Goal: Task Accomplishment & Management: Use online tool/utility

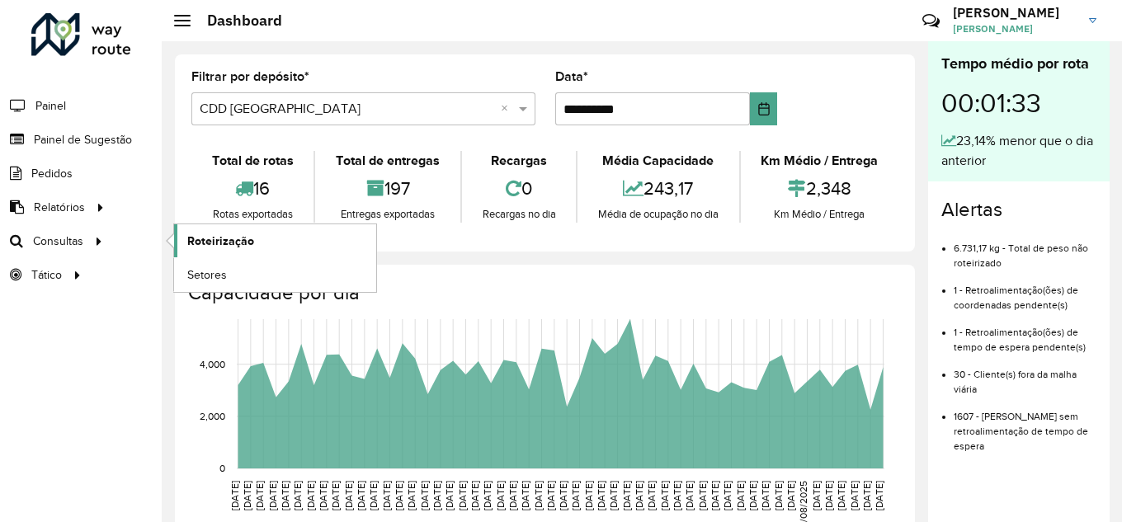
click at [257, 243] on link "Roteirização" at bounding box center [275, 240] width 202 height 33
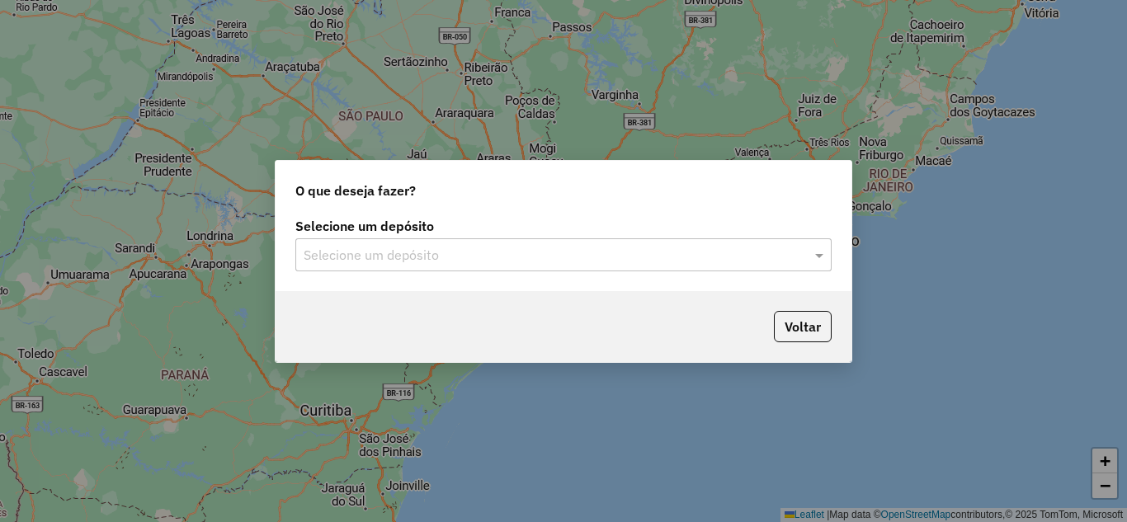
click at [509, 262] on input "text" at bounding box center [547, 256] width 487 height 20
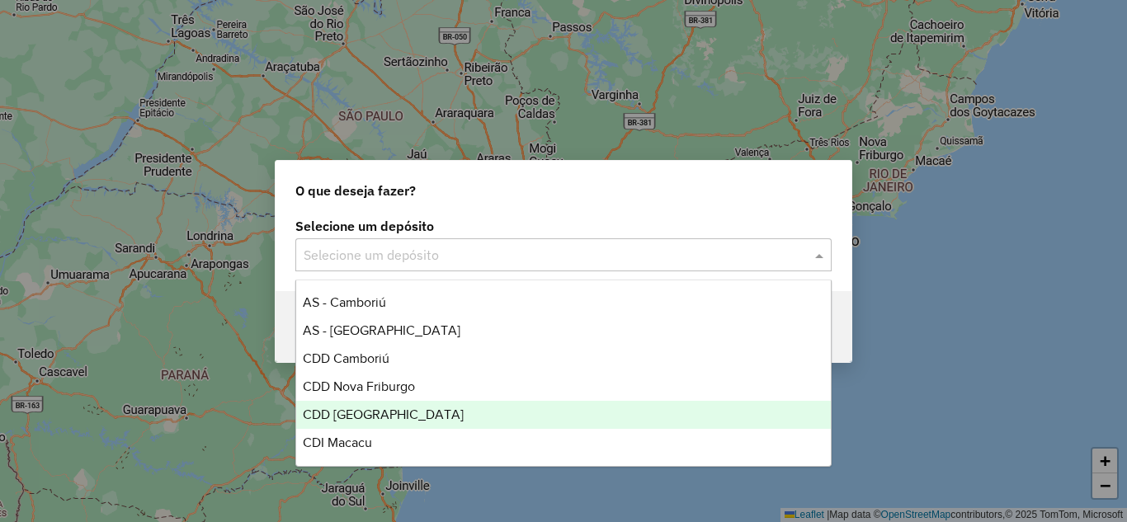
click at [363, 409] on span "CDD [GEOGRAPHIC_DATA]" at bounding box center [383, 415] width 161 height 14
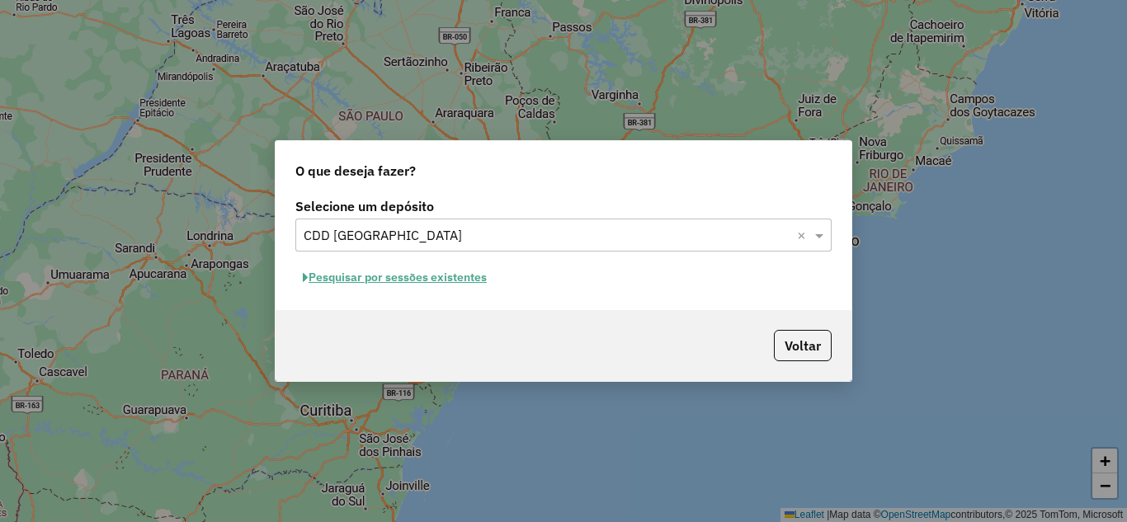
click at [389, 276] on button "Pesquisar por sessões existentes" at bounding box center [394, 278] width 199 height 26
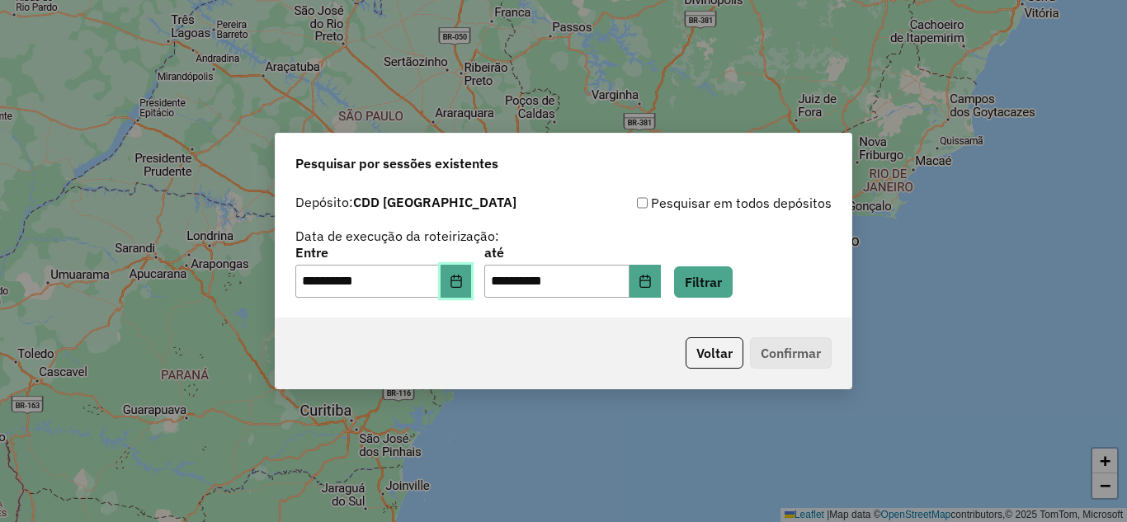
click at [461, 285] on icon "Choose Date" at bounding box center [455, 281] width 11 height 13
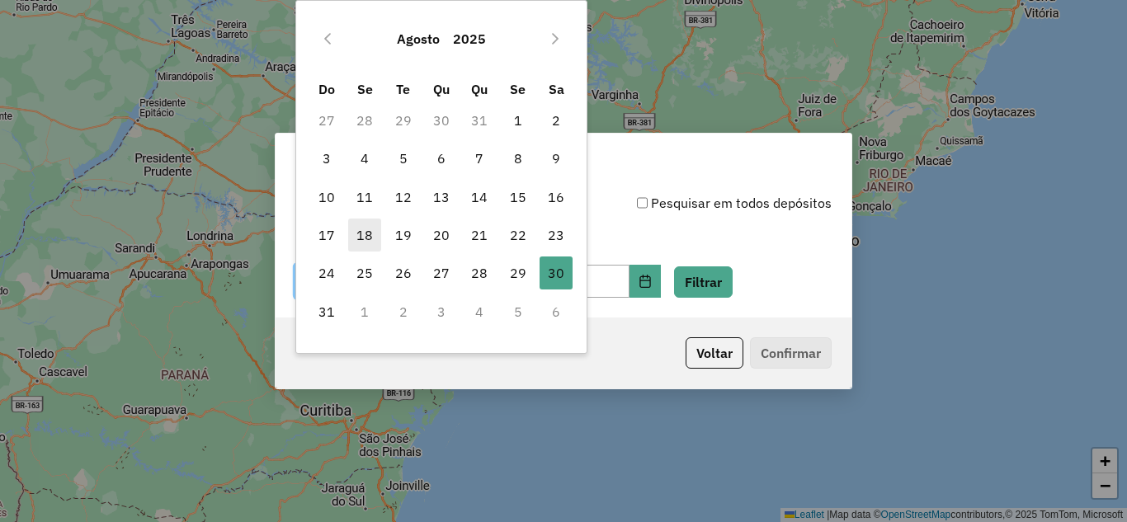
click at [356, 227] on span "18" at bounding box center [364, 235] width 33 height 33
type input "**********"
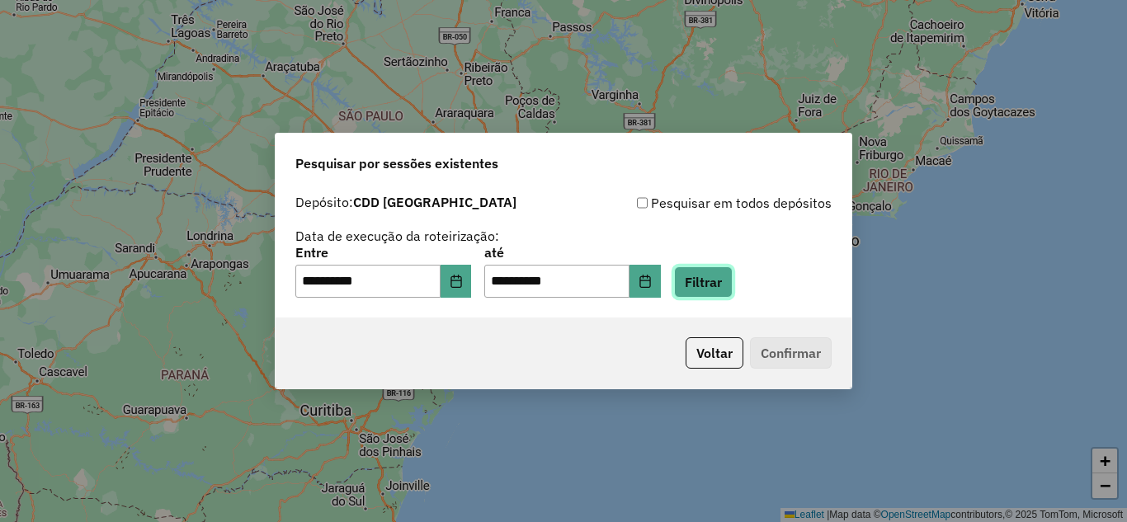
click at [729, 279] on button "Filtrar" at bounding box center [703, 281] width 59 height 31
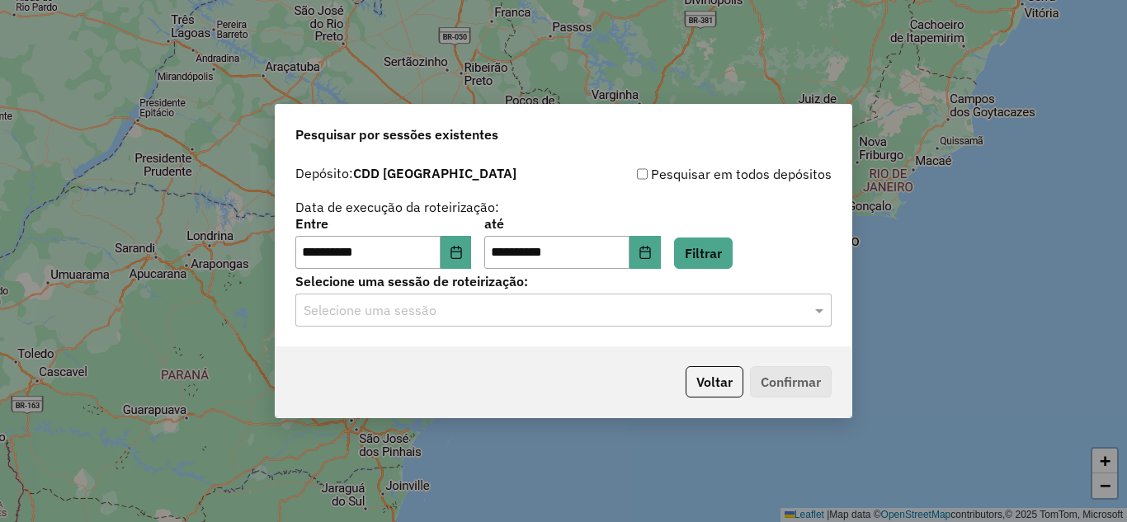
click at [540, 311] on input "text" at bounding box center [547, 311] width 487 height 20
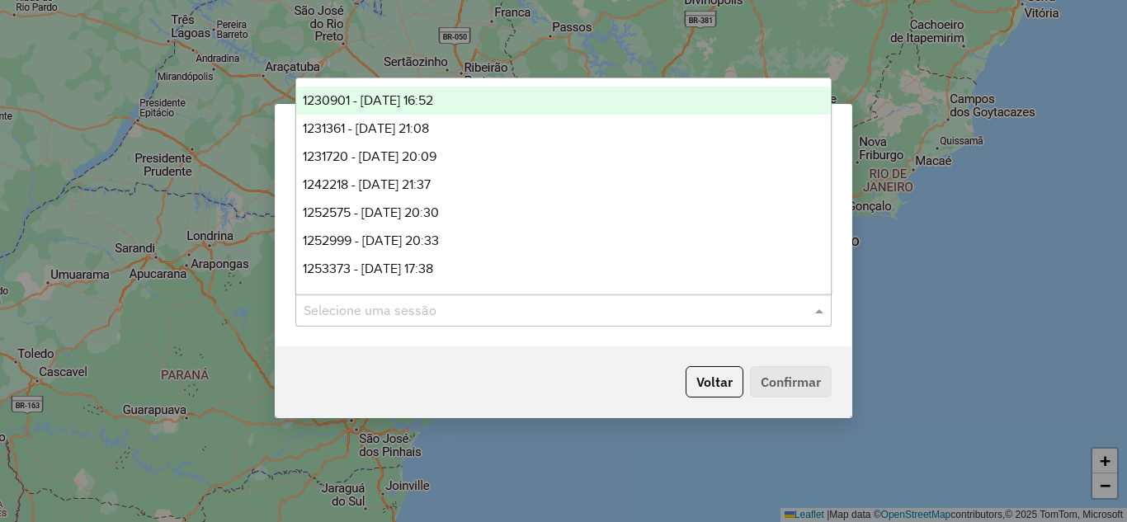
click at [407, 101] on span "1230901 - 18/08/2025 16:52" at bounding box center [368, 100] width 130 height 14
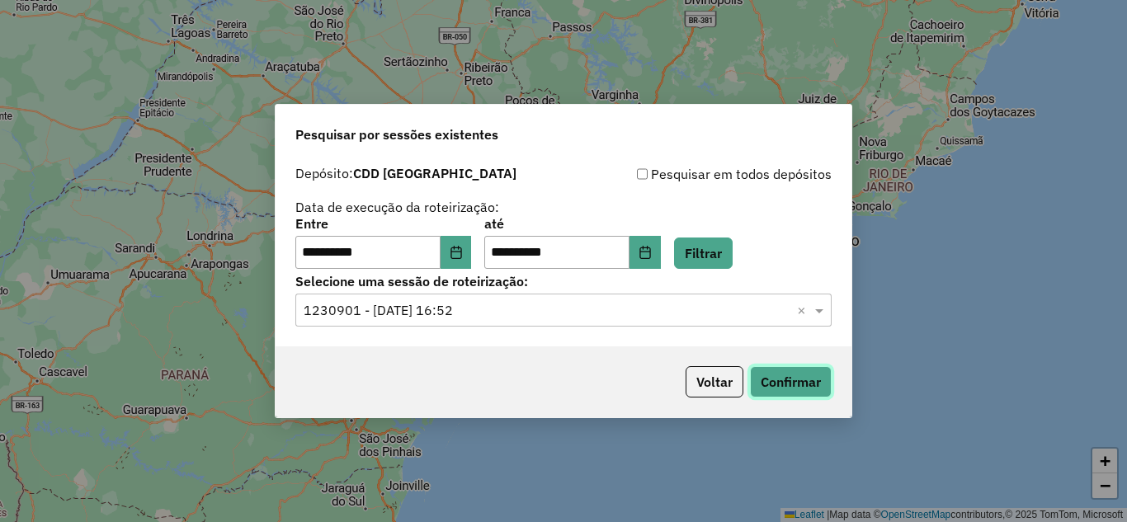
click at [769, 385] on button "Confirmar" at bounding box center [791, 381] width 82 height 31
click at [826, 312] on span at bounding box center [821, 310] width 21 height 20
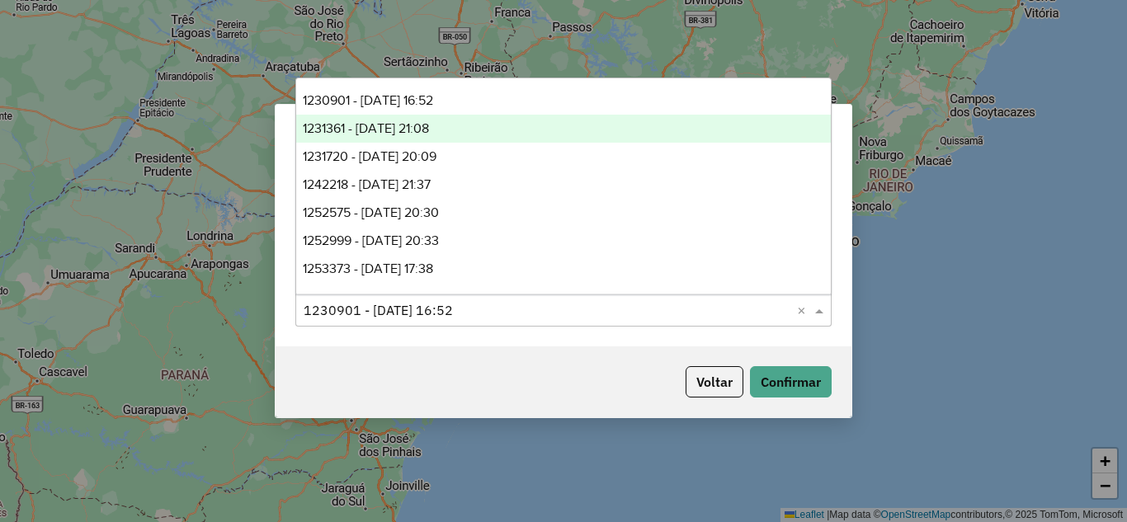
click at [385, 124] on span "1231361 - 19/08/2025 21:08" at bounding box center [366, 128] width 126 height 14
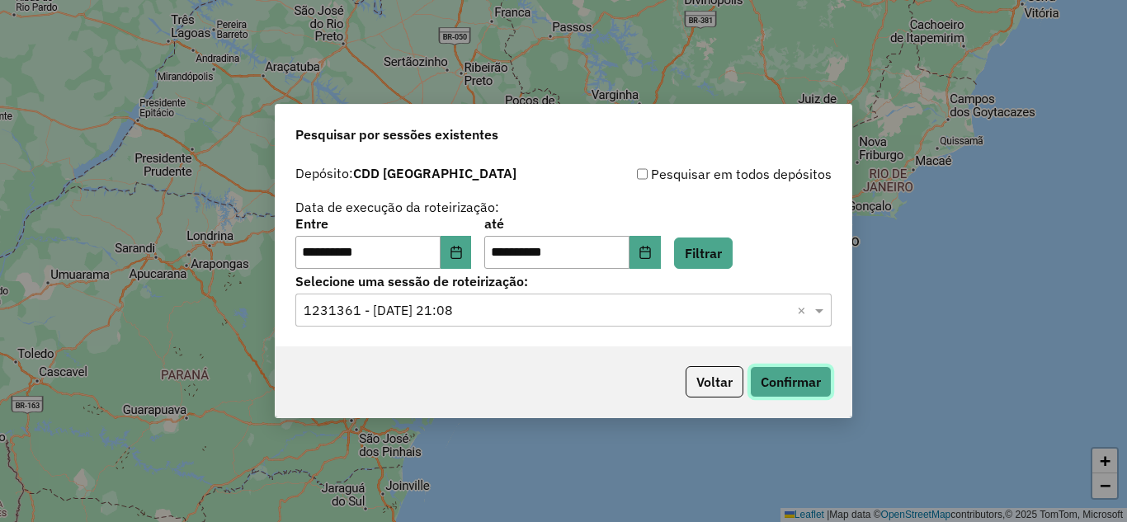
click at [752, 379] on button "Confirmar" at bounding box center [791, 381] width 82 height 31
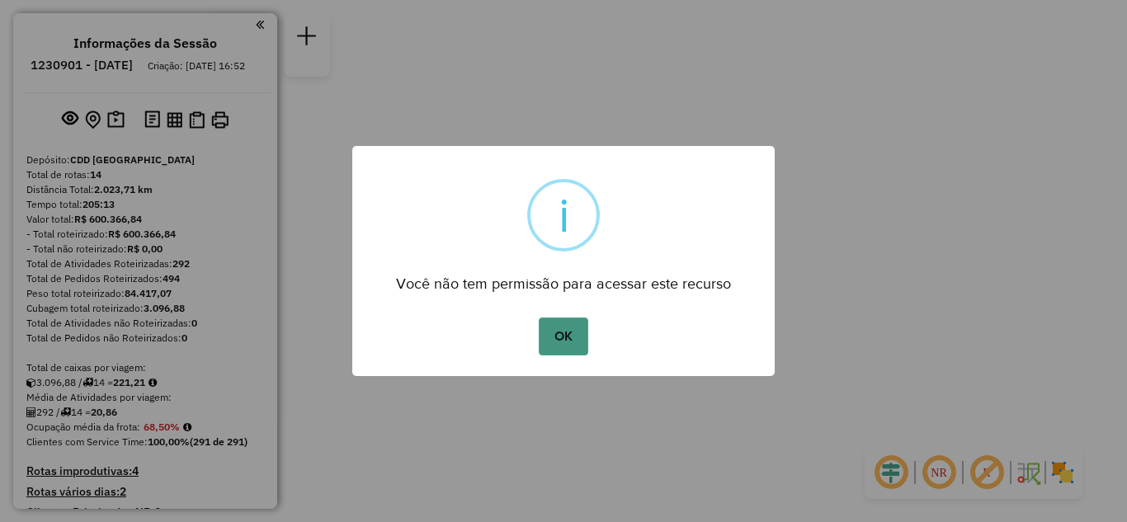
click at [564, 338] on button "OK" at bounding box center [563, 337] width 49 height 38
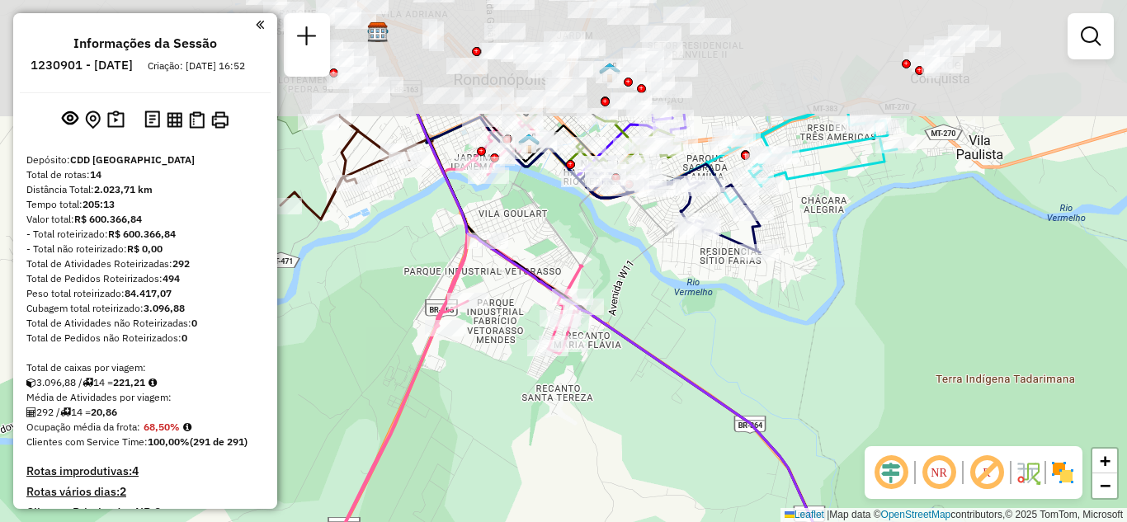
drag, startPoint x: 575, startPoint y: 223, endPoint x: 603, endPoint y: 389, distance: 168.2
click at [603, 389] on div "Janela de atendimento Grade de atendimento Capacidade Transportadoras Veículos …" at bounding box center [563, 261] width 1127 height 522
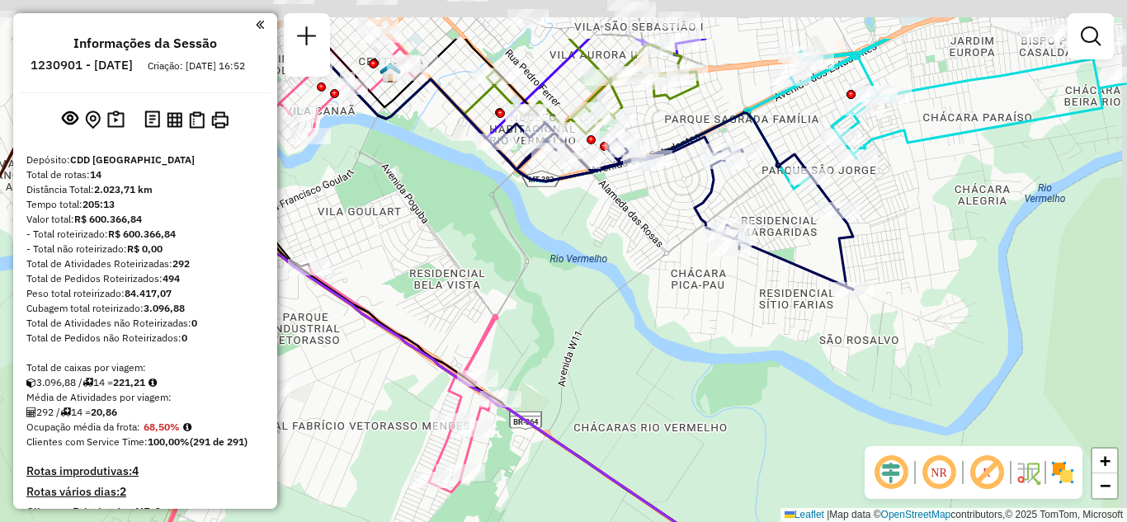
drag, startPoint x: 709, startPoint y: 296, endPoint x: 698, endPoint y: 337, distance: 41.8
click at [698, 335] on div "Janela de atendimento Grade de atendimento Capacidade Transportadoras Veículos …" at bounding box center [563, 261] width 1127 height 522
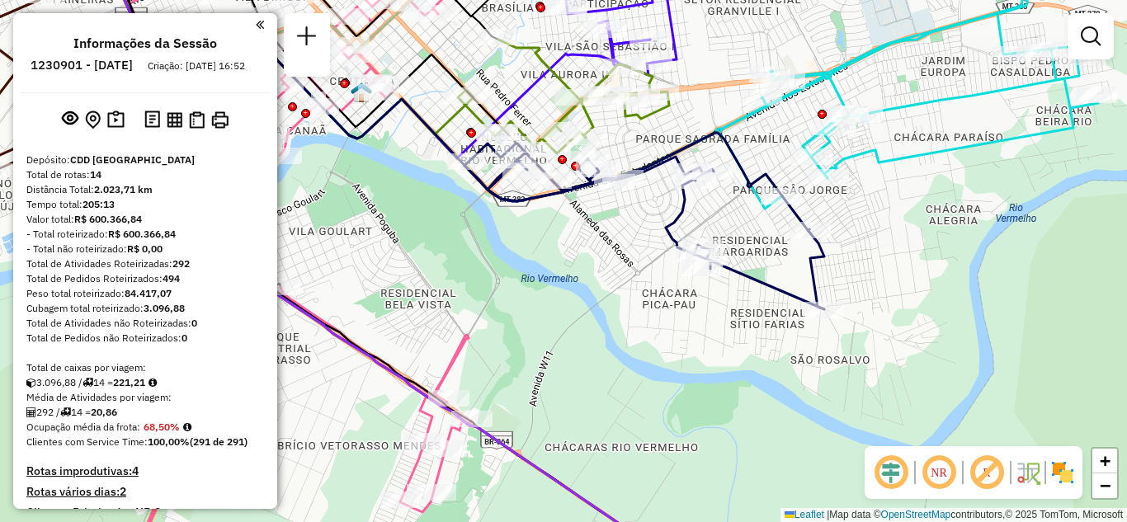
drag, startPoint x: 650, startPoint y: 235, endPoint x: 595, endPoint y: 306, distance: 89.9
click at [595, 306] on div "Janela de atendimento Grade de atendimento Capacidade Transportadoras Veículos …" at bounding box center [563, 261] width 1127 height 522
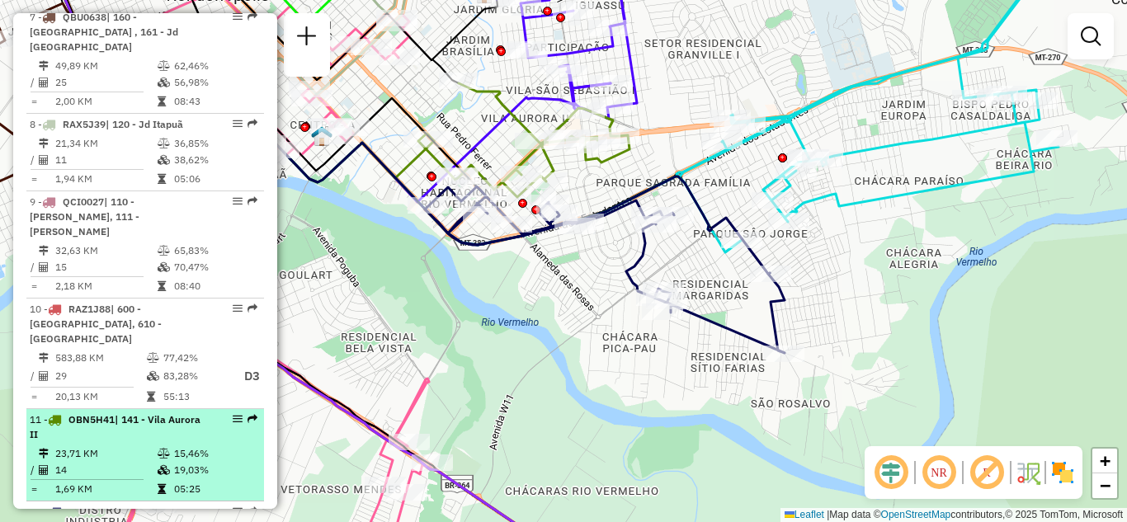
scroll to position [1320, 0]
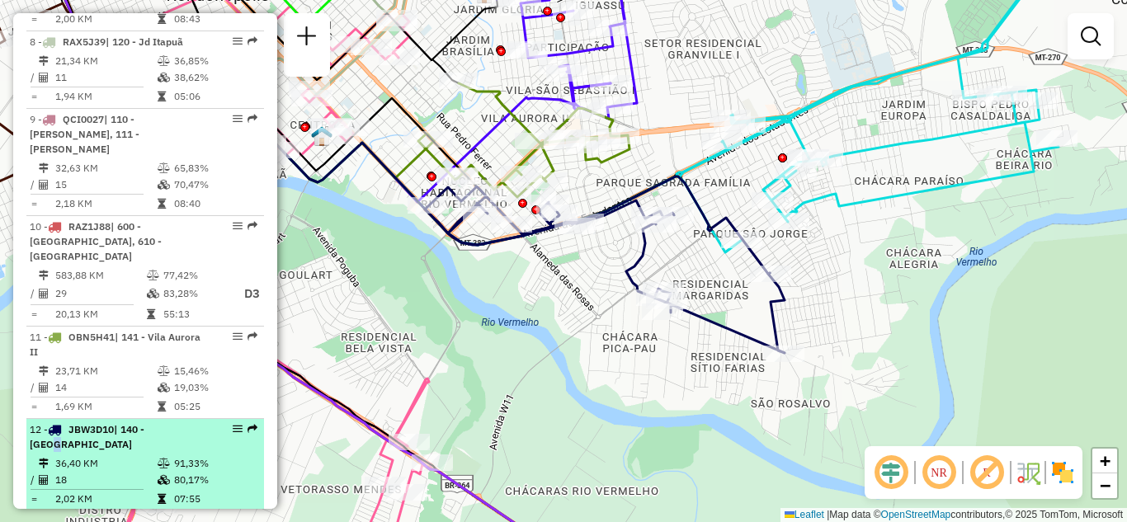
click at [144, 423] on span "| 140 - Vila Aurora" at bounding box center [87, 436] width 115 height 27
select select "**********"
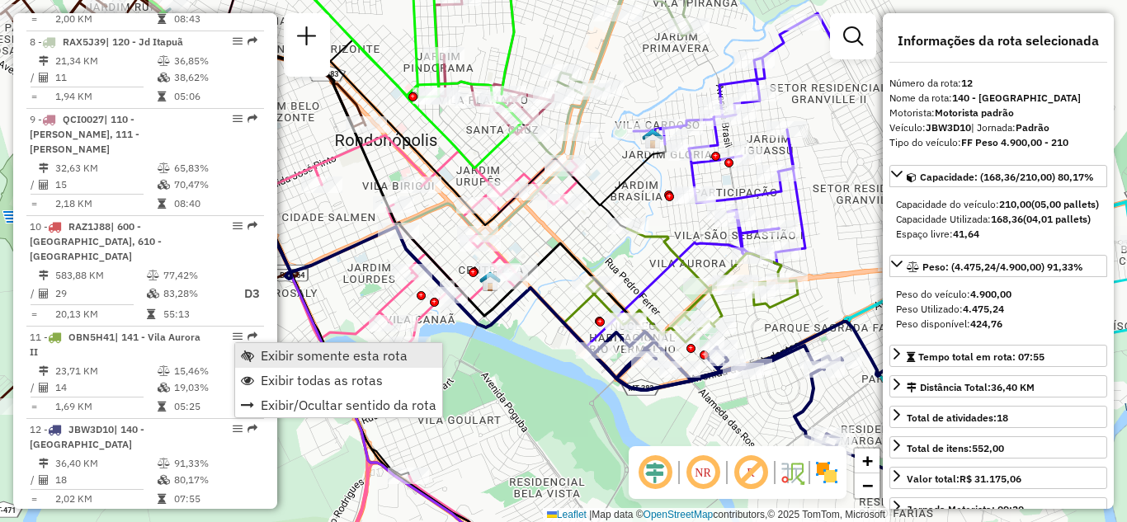
click at [283, 356] on span "Exibir somente esta rota" at bounding box center [334, 355] width 147 height 13
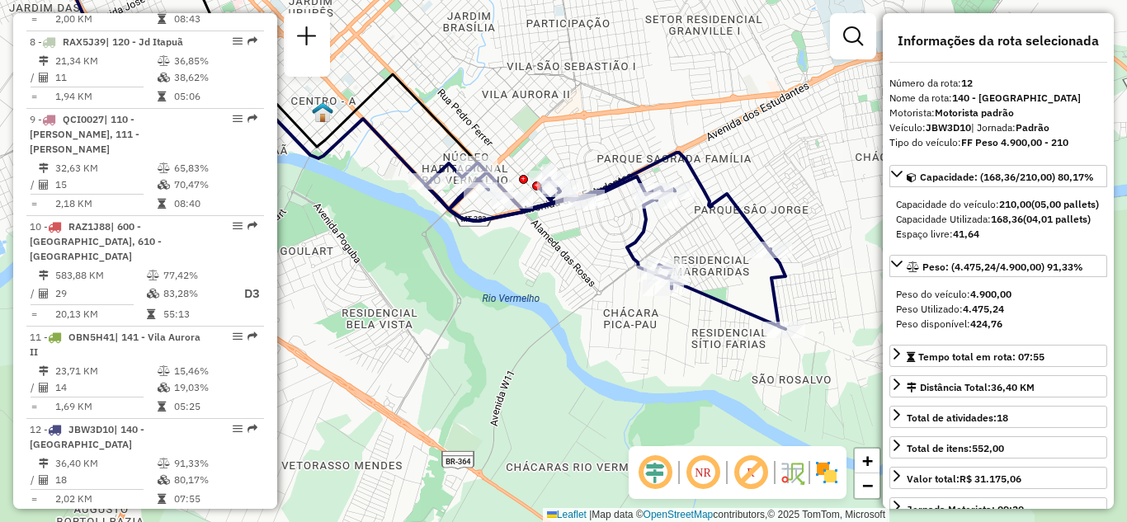
drag, startPoint x: 759, startPoint y: 381, endPoint x: 566, endPoint y: 198, distance: 266.1
click at [566, 198] on div at bounding box center [575, 202] width 41 height 16
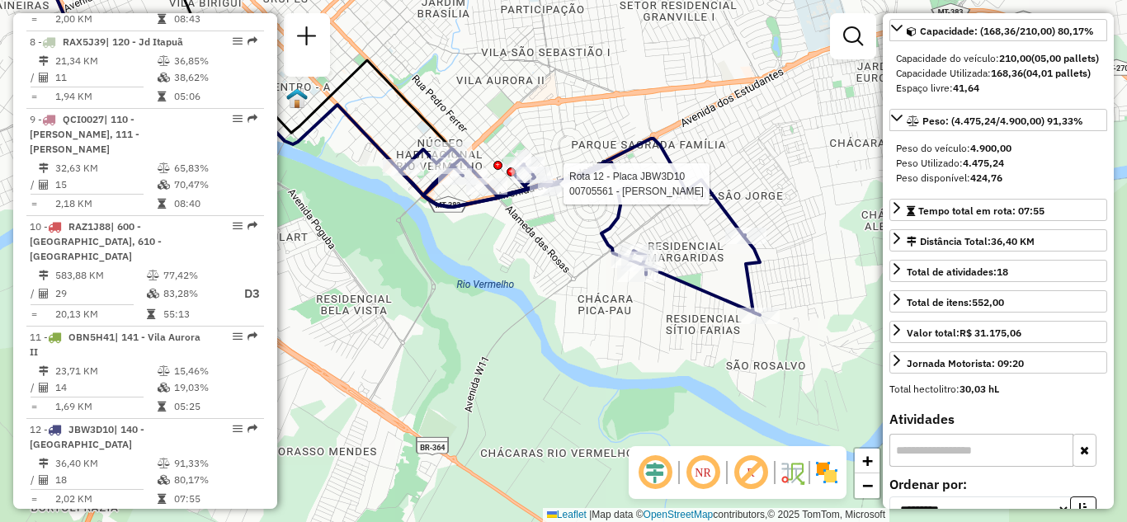
scroll to position [165, 0]
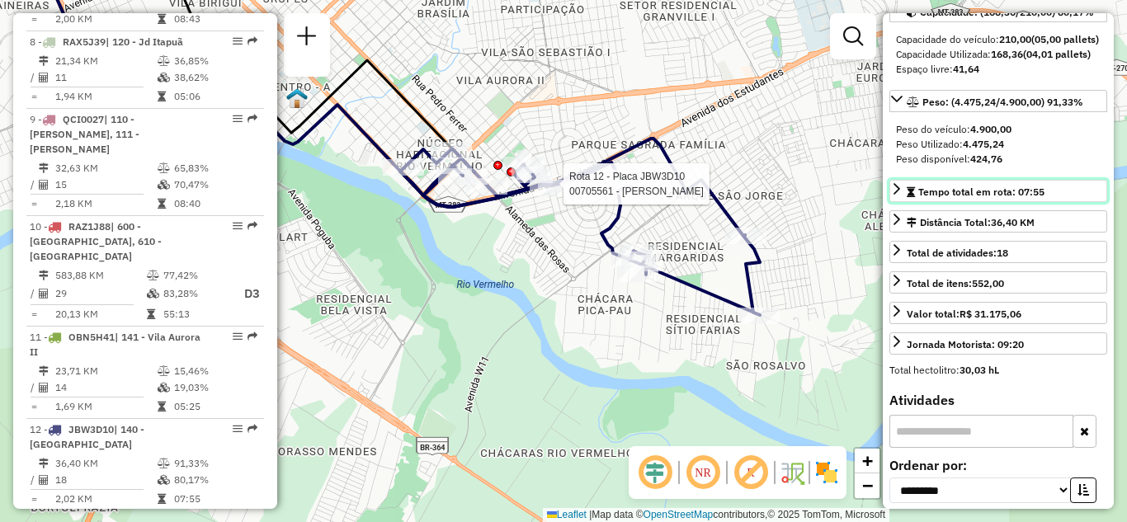
drag, startPoint x: 1053, startPoint y: 219, endPoint x: 988, endPoint y: 220, distance: 64.4
click at [1002, 202] on link "Tempo total em rota: 07:55" at bounding box center [998, 191] width 218 height 22
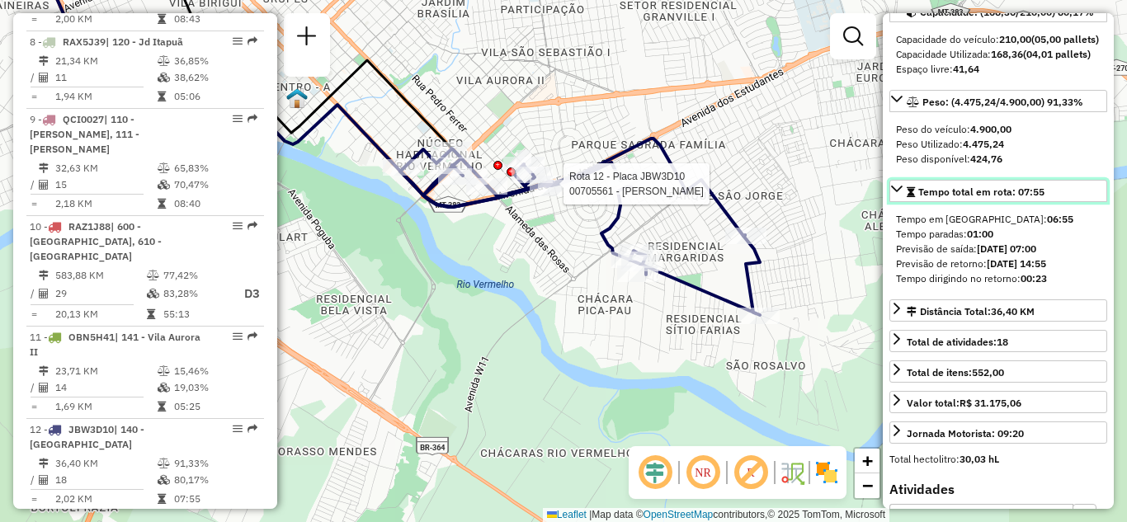
click at [896, 196] on icon at bounding box center [896, 188] width 13 height 13
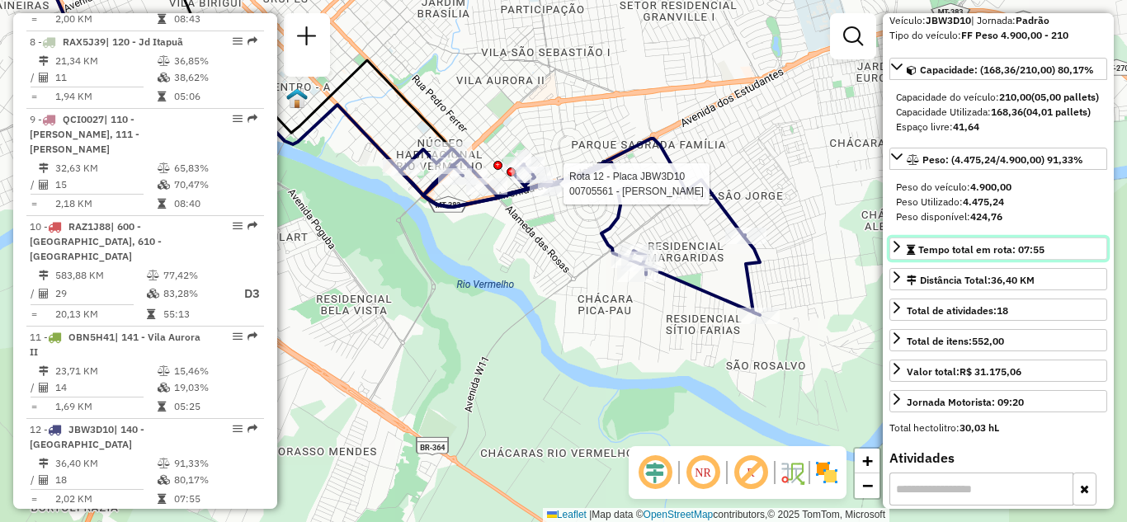
scroll to position [82, 0]
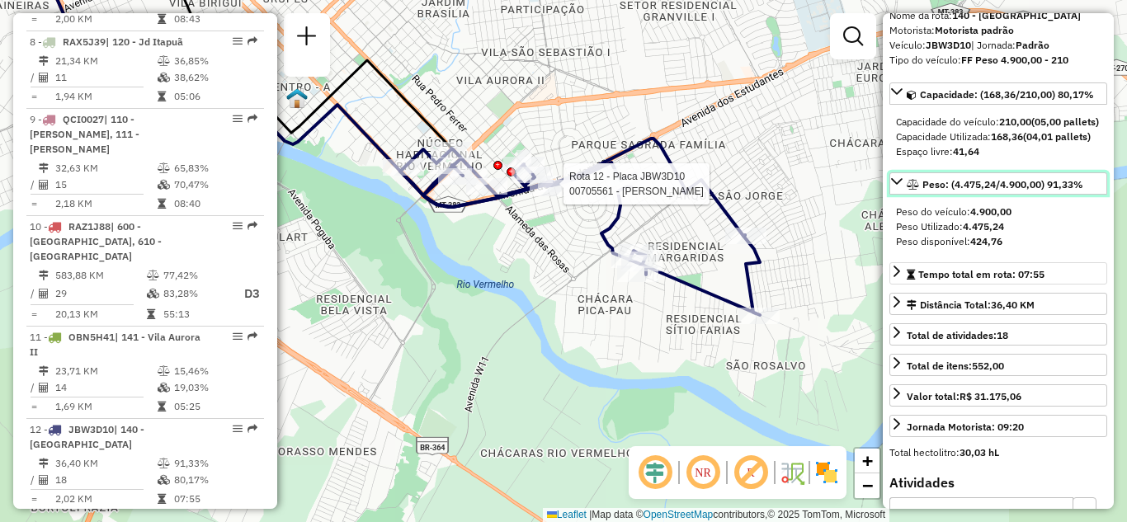
drag, startPoint x: 1094, startPoint y: 218, endPoint x: 930, endPoint y: 221, distance: 164.2
click at [931, 195] on link "Peso: (4.475,24/4.900,00) 91,33%" at bounding box center [998, 183] width 218 height 22
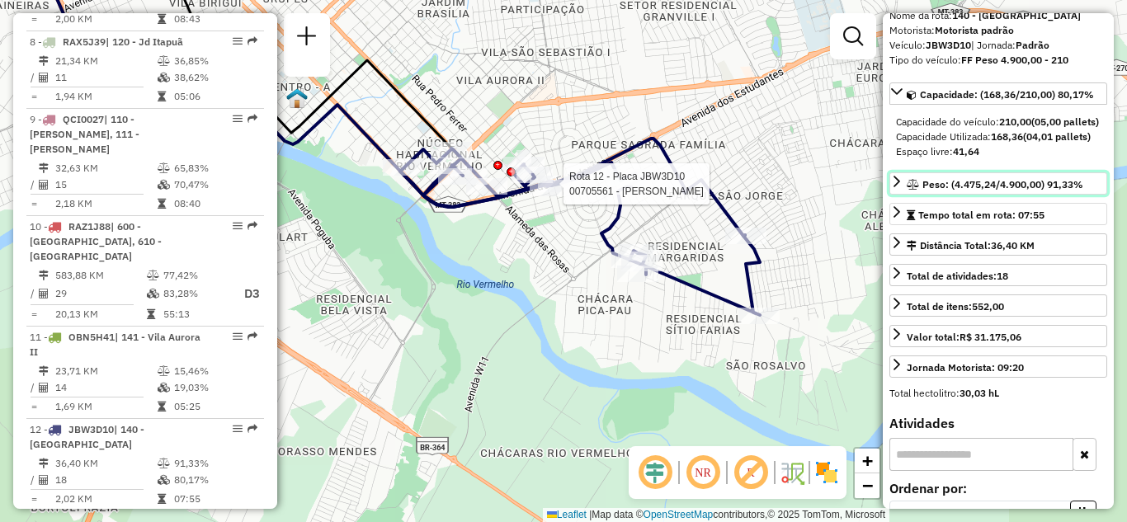
click at [898, 188] on icon at bounding box center [896, 181] width 13 height 13
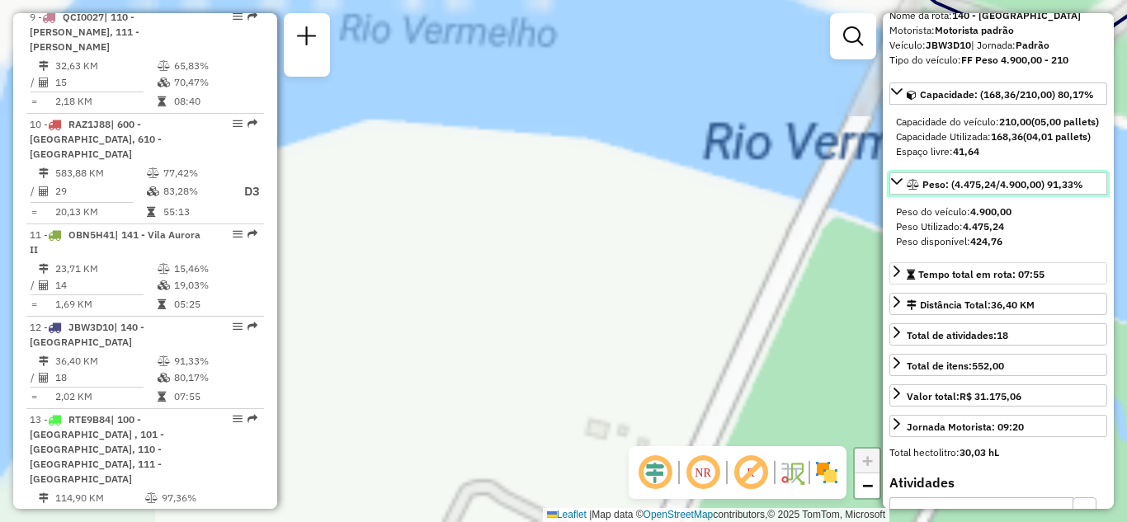
scroll to position [1465, 0]
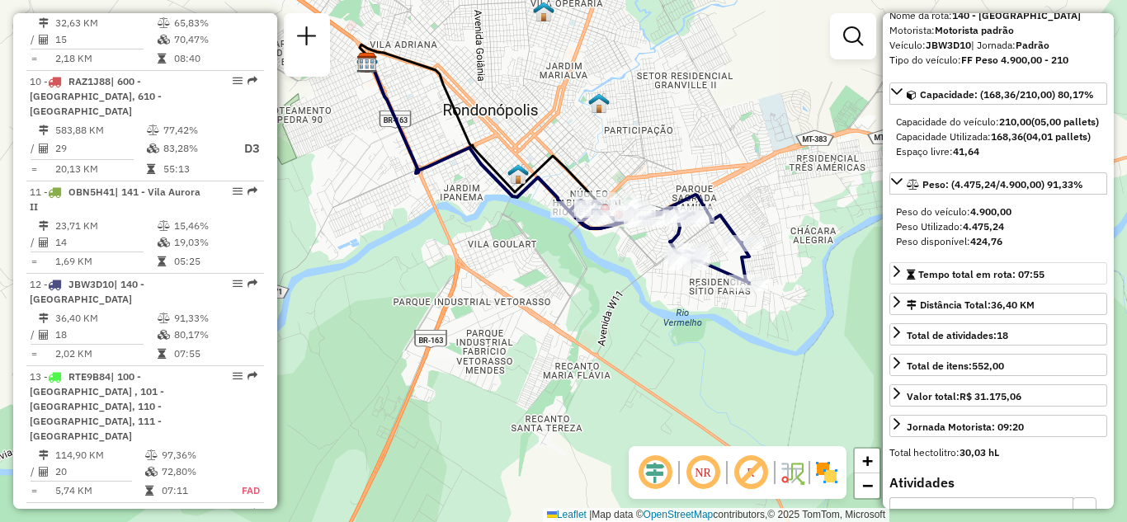
drag, startPoint x: 693, startPoint y: 259, endPoint x: 549, endPoint y: 268, distance: 143.8
click at [552, 267] on div "Janela de atendimento Grade de atendimento Capacidade Transportadoras Veículos …" at bounding box center [563, 261] width 1127 height 522
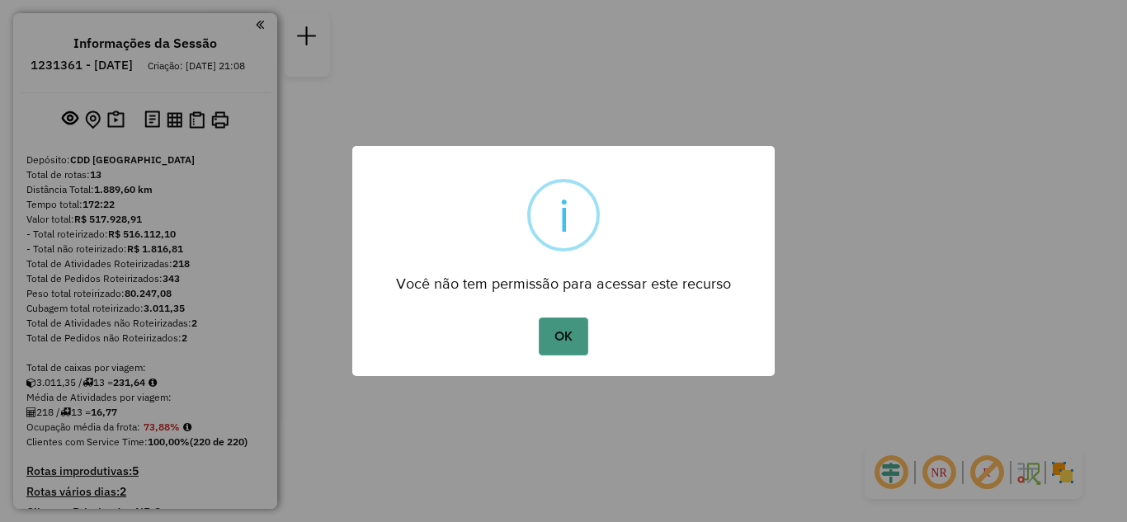
click at [574, 344] on button "OK" at bounding box center [563, 337] width 49 height 38
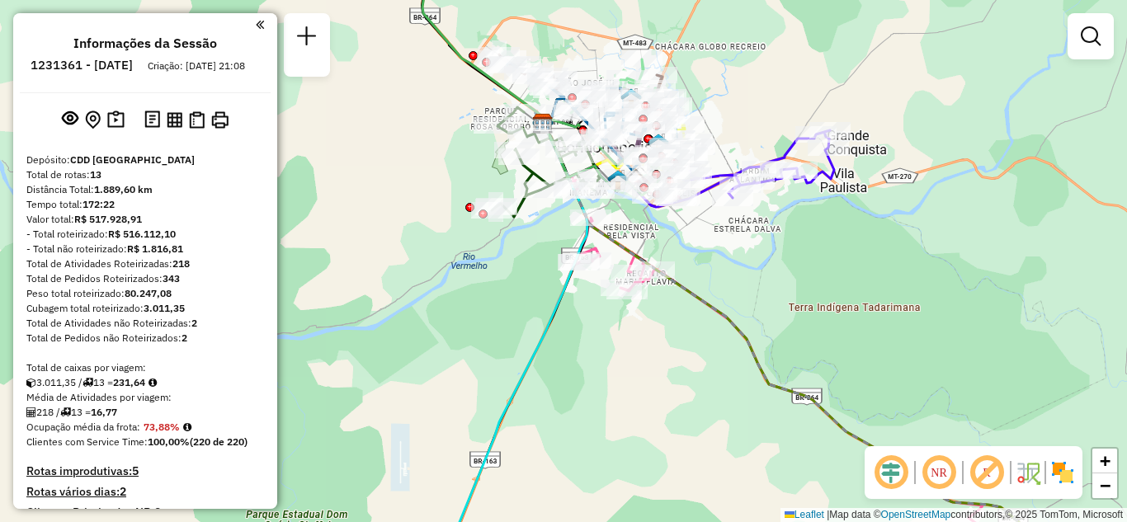
drag, startPoint x: 590, startPoint y: 338, endPoint x: 553, endPoint y: 417, distance: 87.5
click at [553, 417] on div "Janela de atendimento Grade de atendimento Capacidade Transportadoras Veículos …" at bounding box center [563, 261] width 1127 height 522
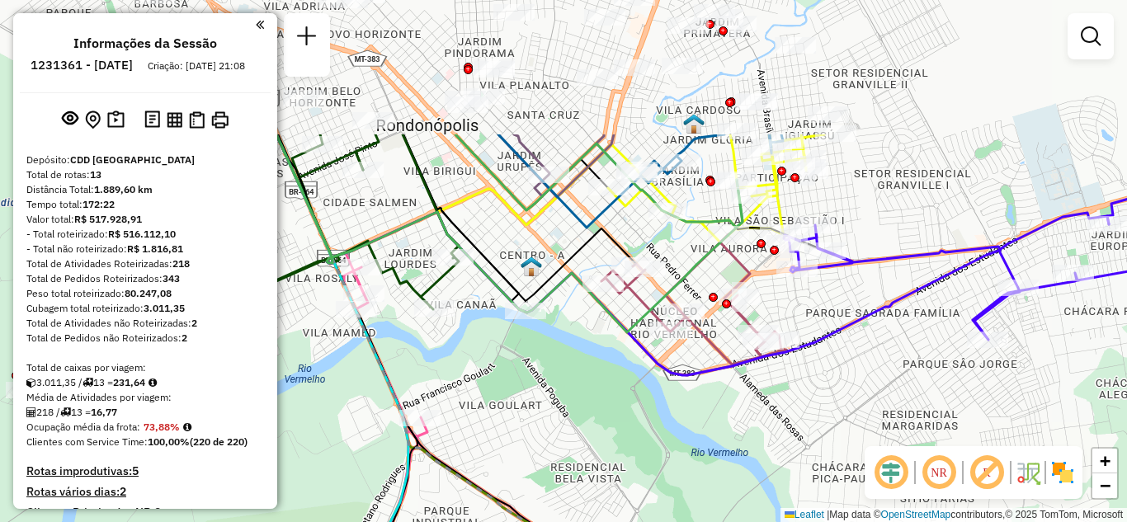
drag, startPoint x: 732, startPoint y: 440, endPoint x: 781, endPoint y: 504, distance: 81.2
click at [829, 521] on html "Aguarde... Pop-up bloqueado! Seu navegador bloqueou automáticamente a abertura …" at bounding box center [563, 261] width 1127 height 522
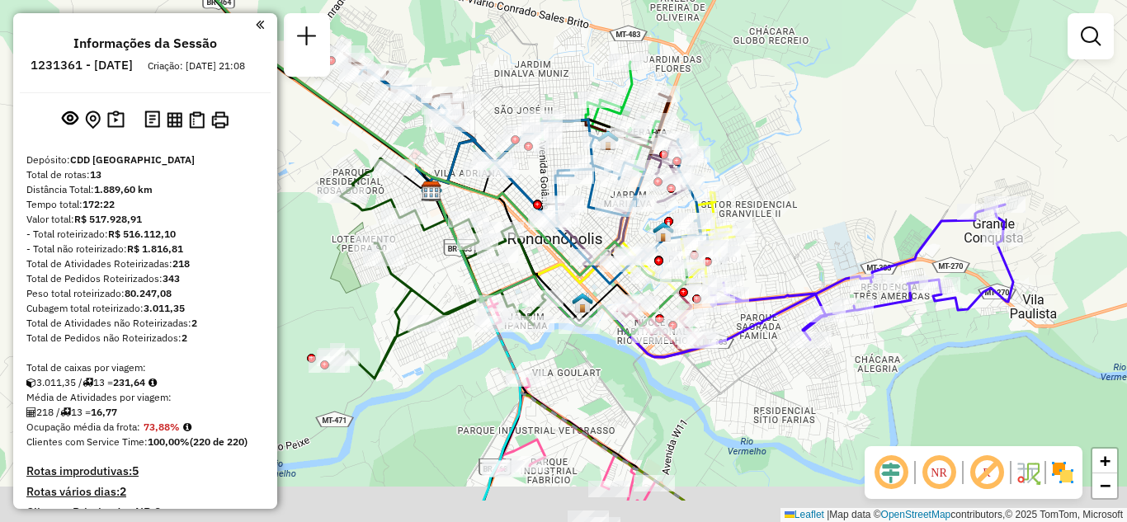
drag, startPoint x: 648, startPoint y: 414, endPoint x: 614, endPoint y: 236, distance: 181.4
click at [614, 236] on div "Janela de atendimento Grade de atendimento Capacidade Transportadoras Veículos …" at bounding box center [563, 261] width 1127 height 522
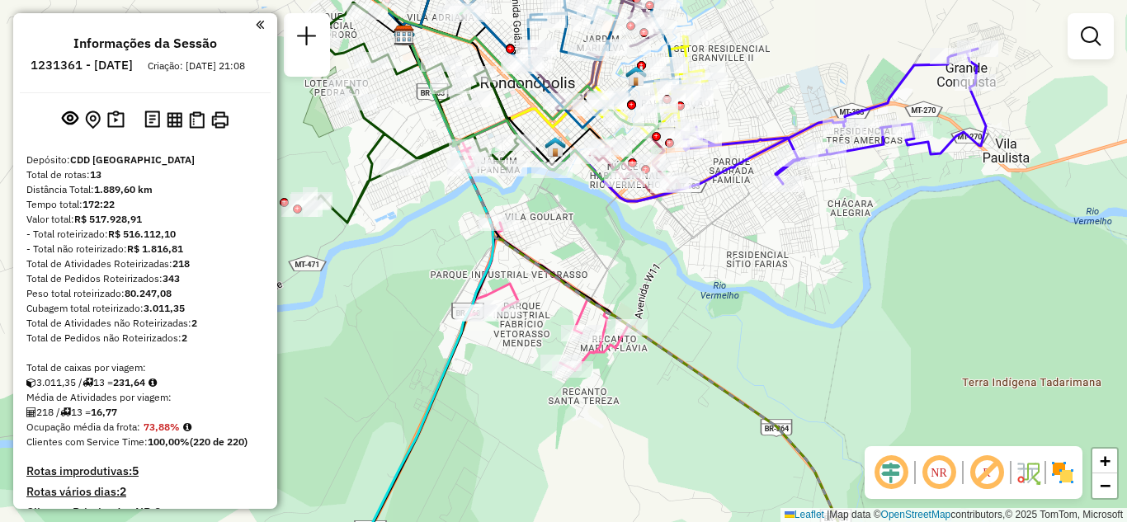
click at [1058, 471] on img at bounding box center [1062, 473] width 26 height 26
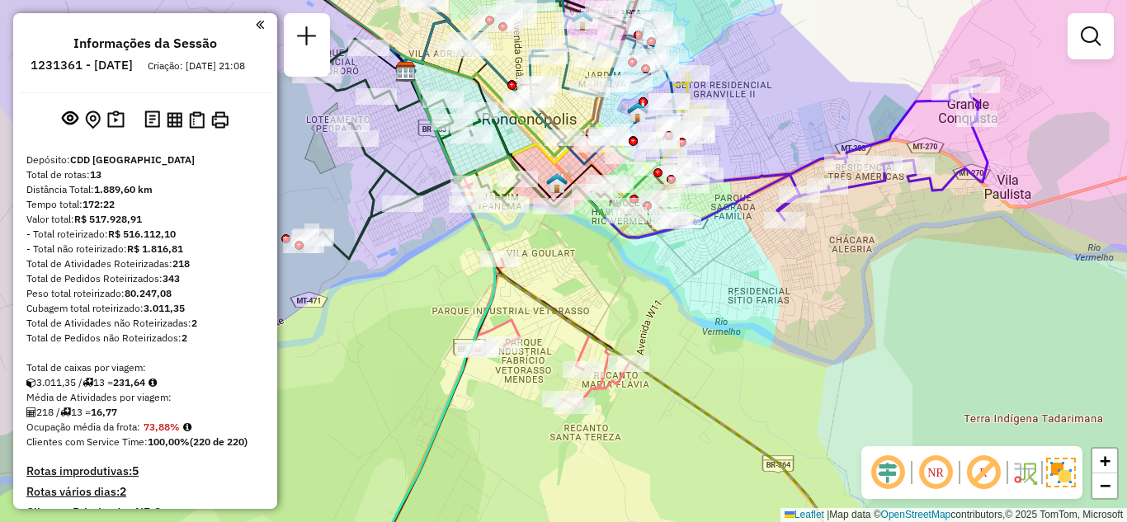
drag, startPoint x: 754, startPoint y: 263, endPoint x: 754, endPoint y: 316, distance: 52.8
click at [754, 316] on div "Janela de atendimento Grade de atendimento Capacidade Transportadoras Veículos …" at bounding box center [563, 261] width 1127 height 522
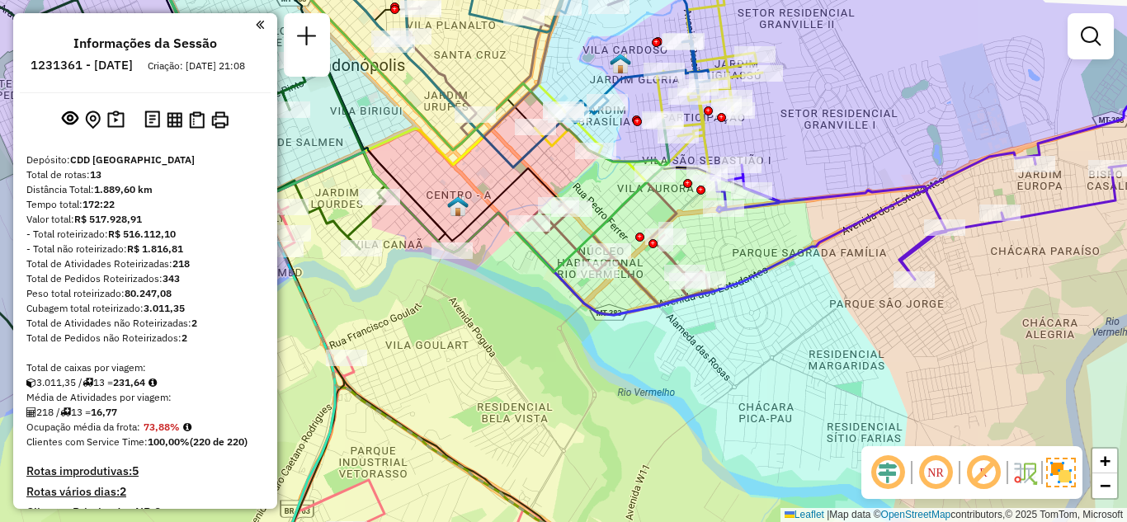
drag, startPoint x: 676, startPoint y: 346, endPoint x: 700, endPoint y: 368, distance: 32.1
click at [700, 368] on div "Janela de atendimento Grade de atendimento Capacidade Transportadoras Veículos …" at bounding box center [563, 261] width 1127 height 522
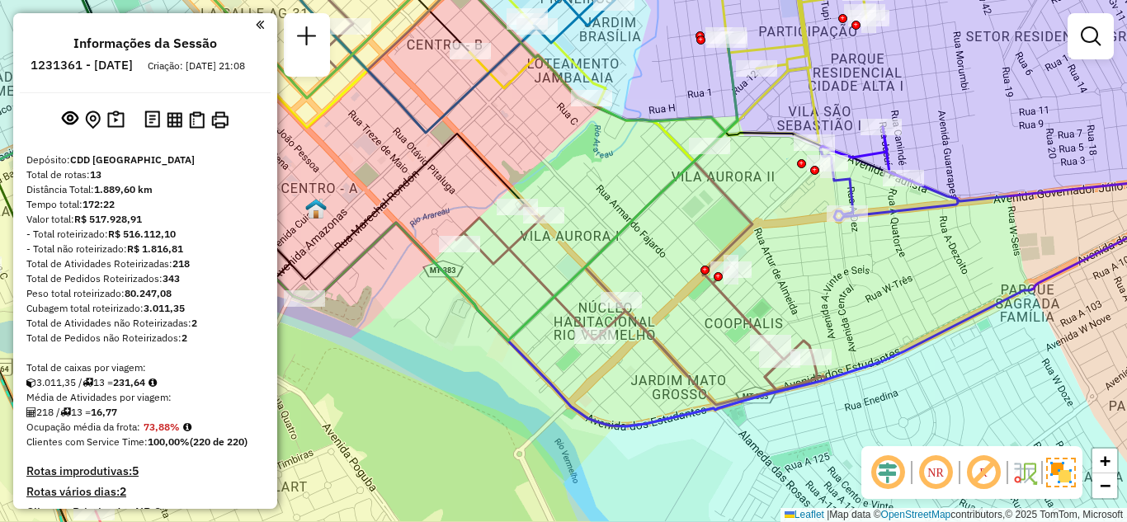
drag, startPoint x: 716, startPoint y: 216, endPoint x: 758, endPoint y: 193, distance: 48.0
click at [758, 193] on div "Janela de atendimento Grade de atendimento Capacidade Transportadoras Veículos …" at bounding box center [563, 261] width 1127 height 522
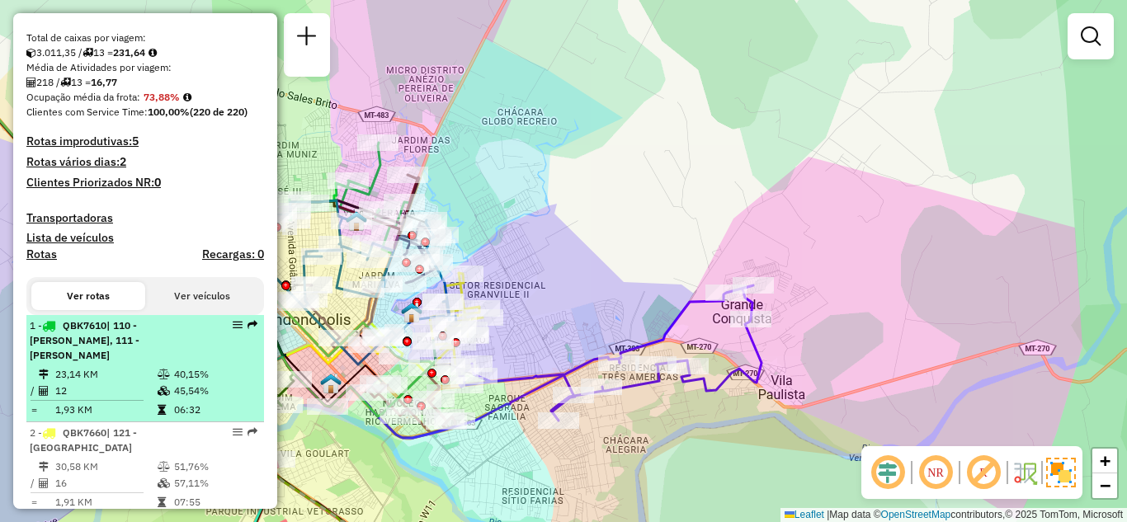
scroll to position [495, 0]
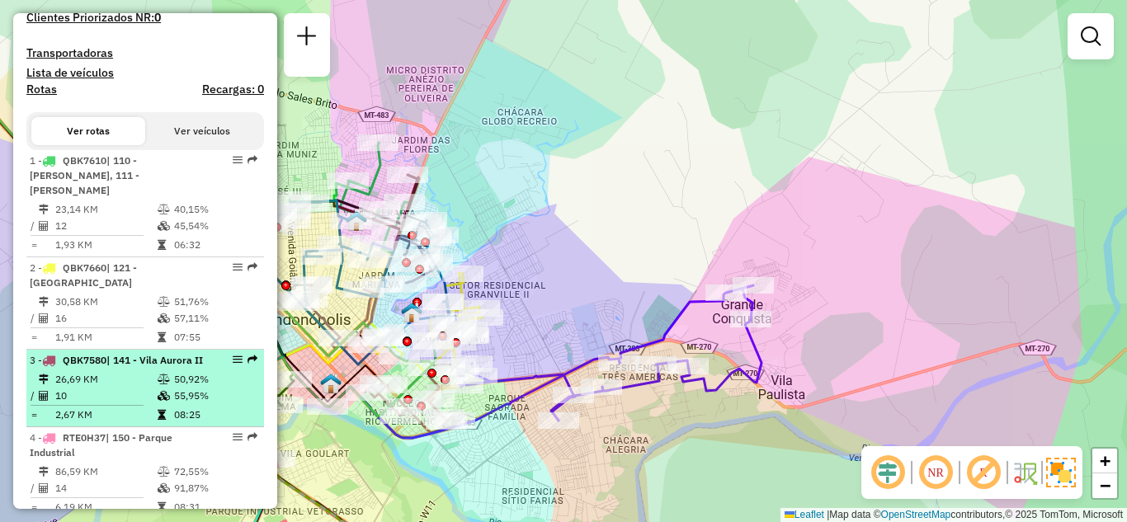
click at [233, 355] on em at bounding box center [238, 360] width 10 height 10
select select "**********"
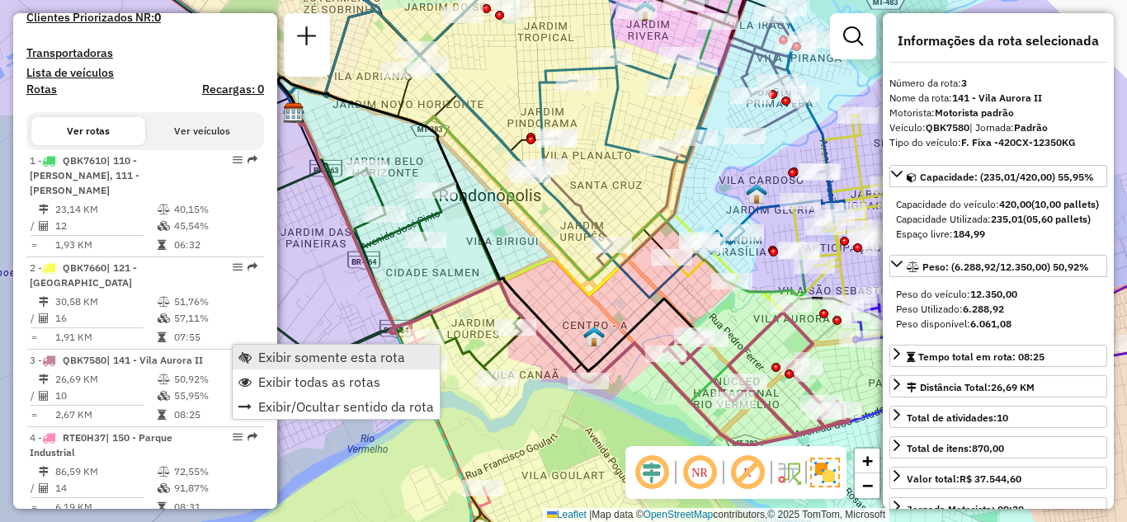
click at [257, 365] on link "Exibir somente esta rota" at bounding box center [336, 357] width 207 height 25
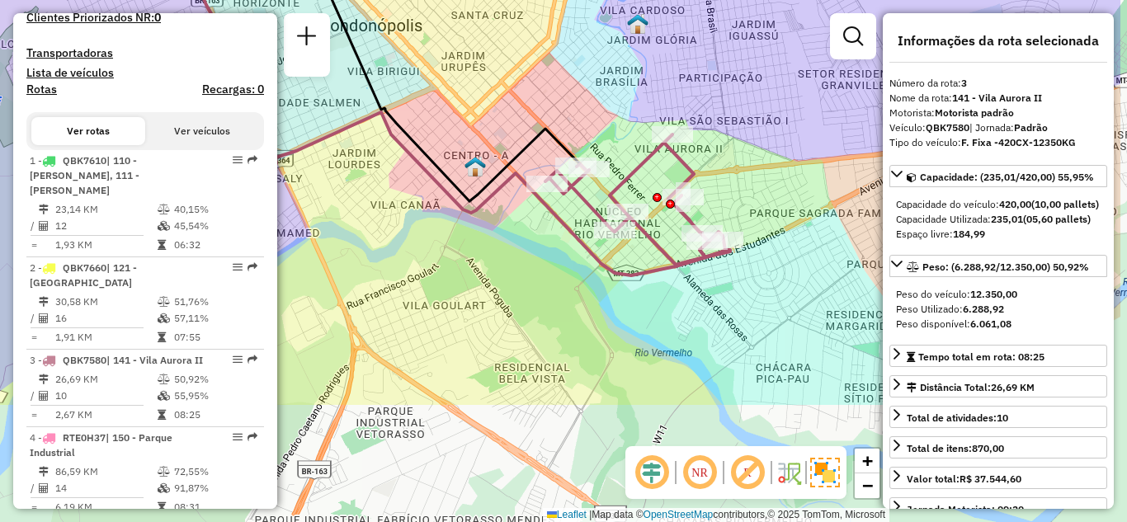
drag, startPoint x: 619, startPoint y: 229, endPoint x: 436, endPoint y: 139, distance: 204.0
click at [436, 139] on div "Janela de atendimento Grade de atendimento Capacidade Transportadoras Veículos …" at bounding box center [563, 261] width 1127 height 522
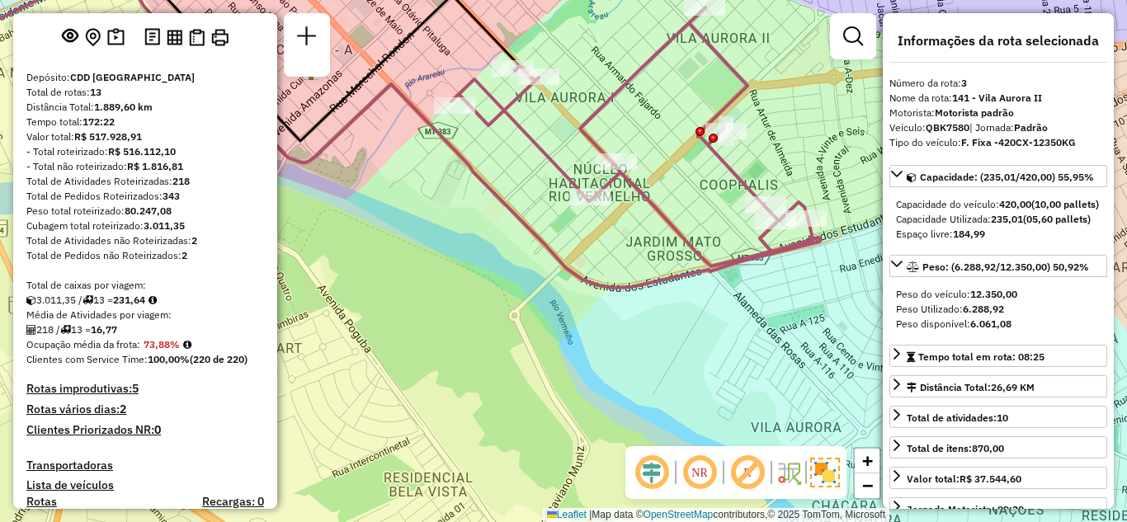
scroll to position [0, 0]
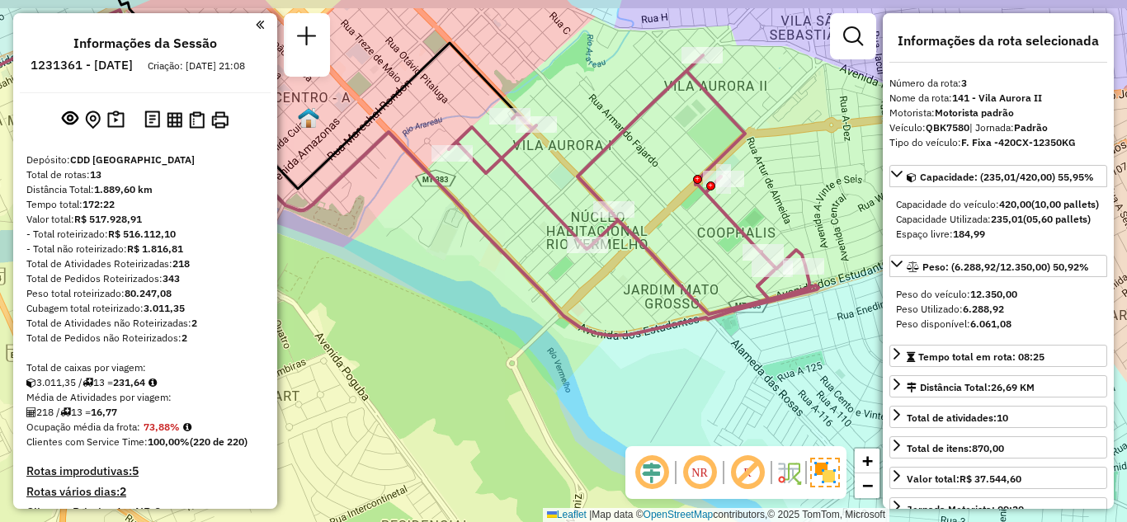
drag, startPoint x: 688, startPoint y: 294, endPoint x: 672, endPoint y: 343, distance: 51.9
click at [677, 336] on icon at bounding box center [352, 173] width 934 height 326
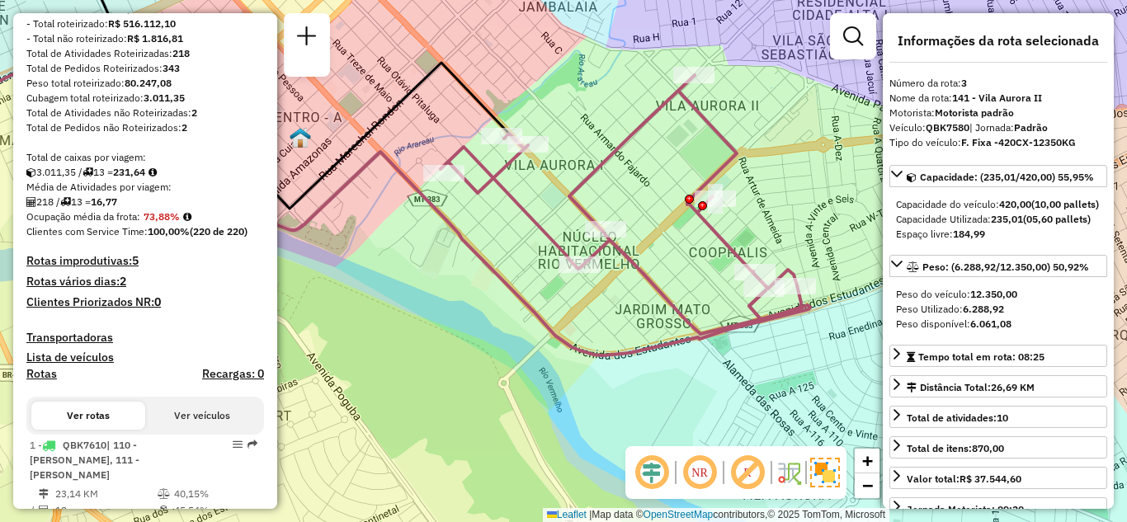
scroll to position [247, 0]
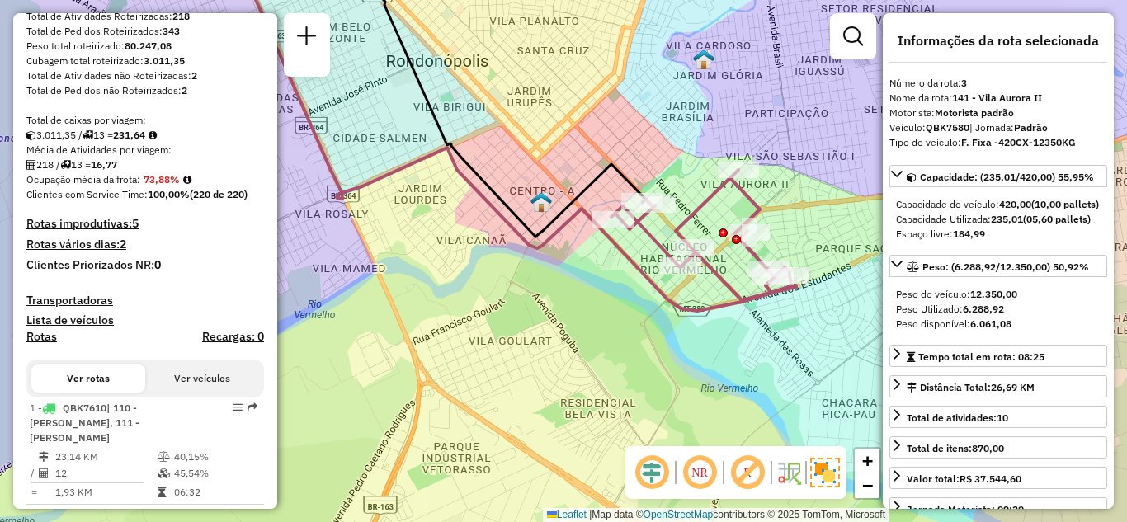
drag, startPoint x: 815, startPoint y: 353, endPoint x: 757, endPoint y: 345, distance: 58.3
click at [757, 345] on div "Janela de atendimento Grade de atendimento Capacidade Transportadoras Veículos …" at bounding box center [563, 261] width 1127 height 522
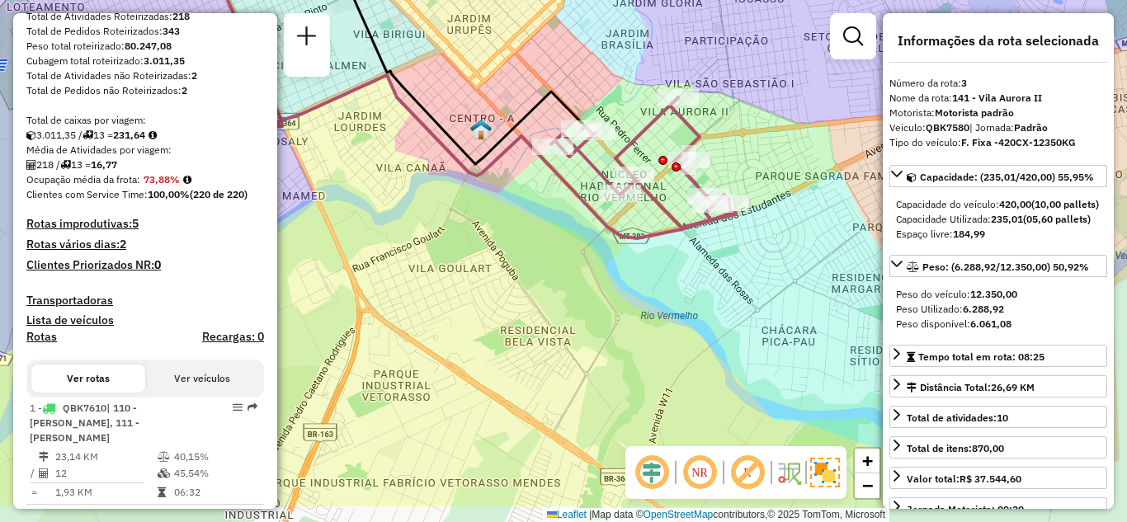
drag, startPoint x: 814, startPoint y: 316, endPoint x: 780, endPoint y: 246, distance: 78.2
click at [780, 246] on div "Janela de atendimento Grade de atendimento Capacidade Transportadoras Veículos …" at bounding box center [563, 261] width 1127 height 522
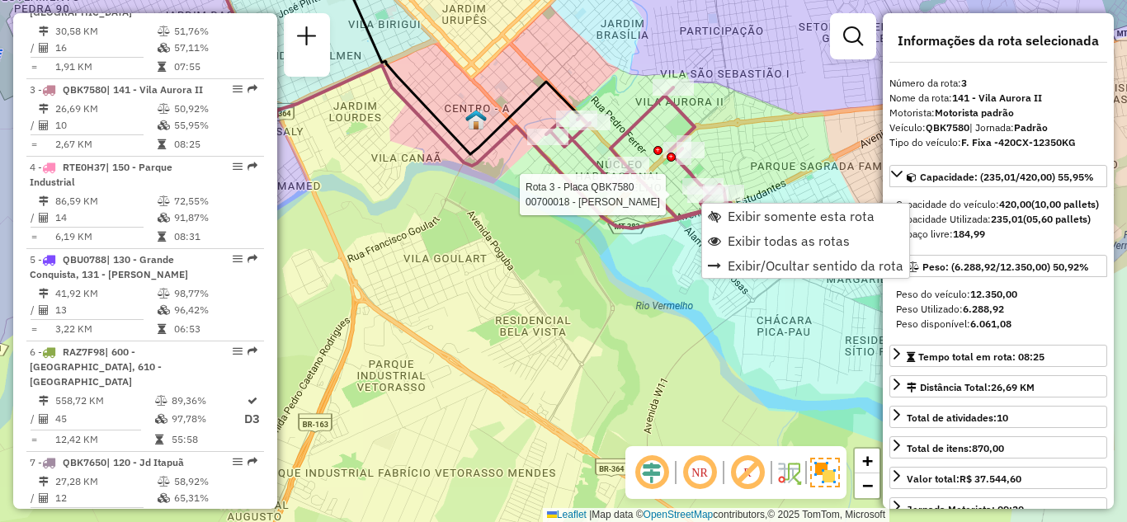
scroll to position [817, 0]
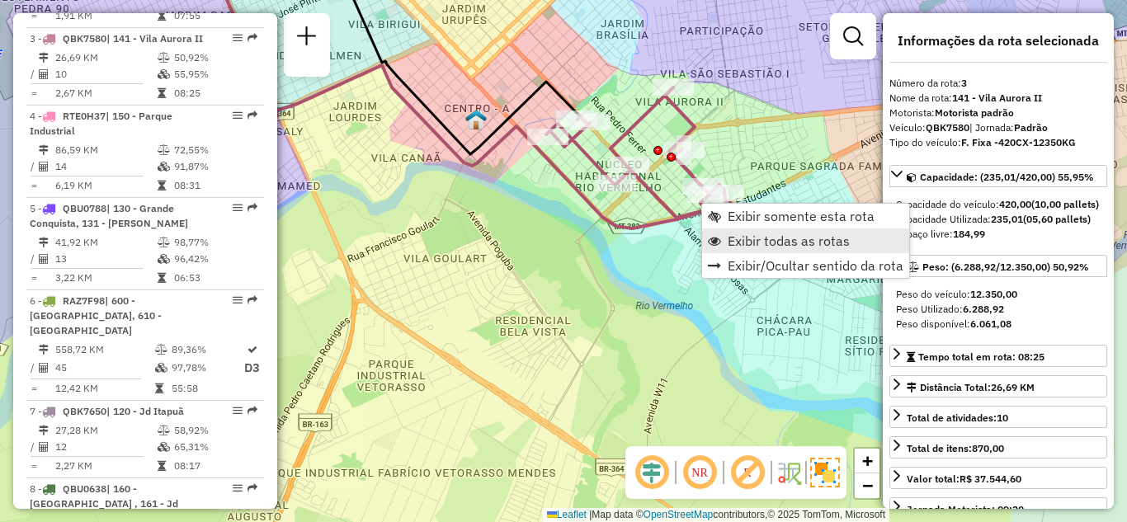
click at [750, 238] on span "Exibir todas as rotas" at bounding box center [789, 240] width 122 height 13
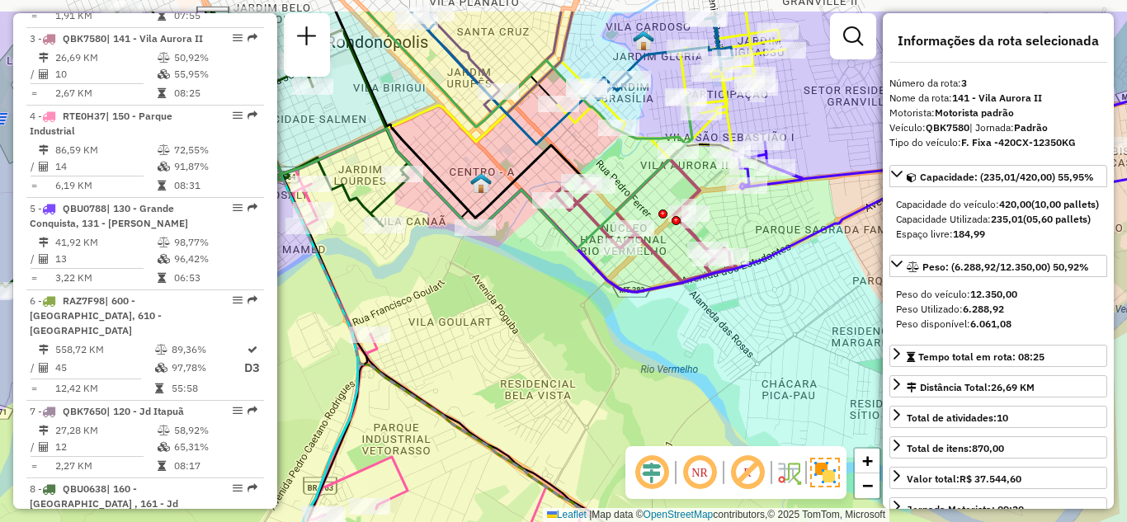
drag, startPoint x: 710, startPoint y: 256, endPoint x: 715, endPoint y: 319, distance: 63.7
click at [715, 319] on div "Janela de atendimento Grade de atendimento Capacidade Transportadoras Veículos …" at bounding box center [563, 261] width 1127 height 522
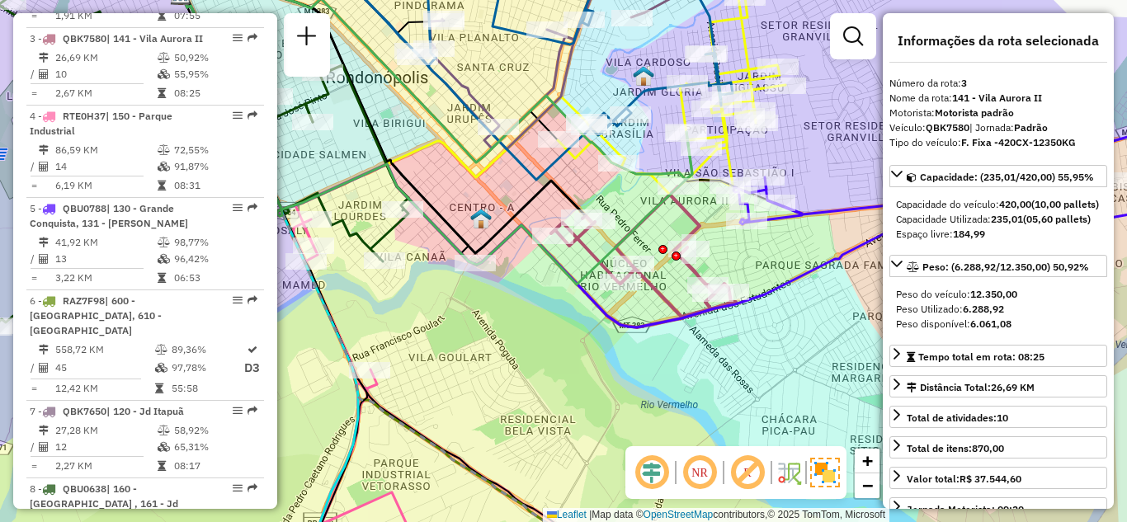
drag, startPoint x: 747, startPoint y: 281, endPoint x: 747, endPoint y: 317, distance: 35.5
click at [747, 317] on div "Janela de atendimento Grade de atendimento Capacidade Transportadoras Veículos …" at bounding box center [563, 261] width 1127 height 522
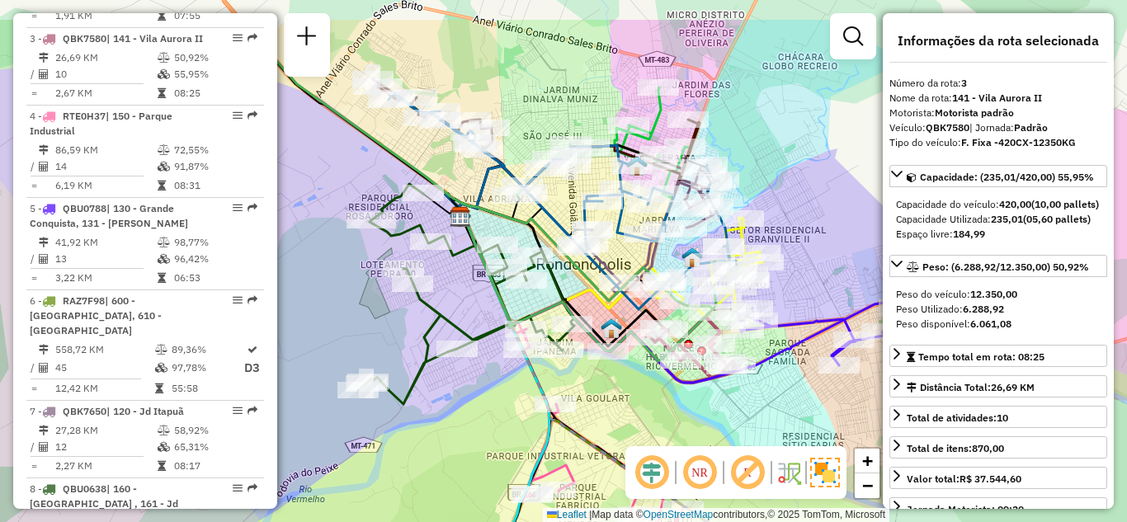
drag, startPoint x: 763, startPoint y: 97, endPoint x: 761, endPoint y: 168, distance: 71.8
click at [761, 168] on div "Janela de atendimento Grade de atendimento Capacidade Transportadoras Veículos …" at bounding box center [563, 261] width 1127 height 522
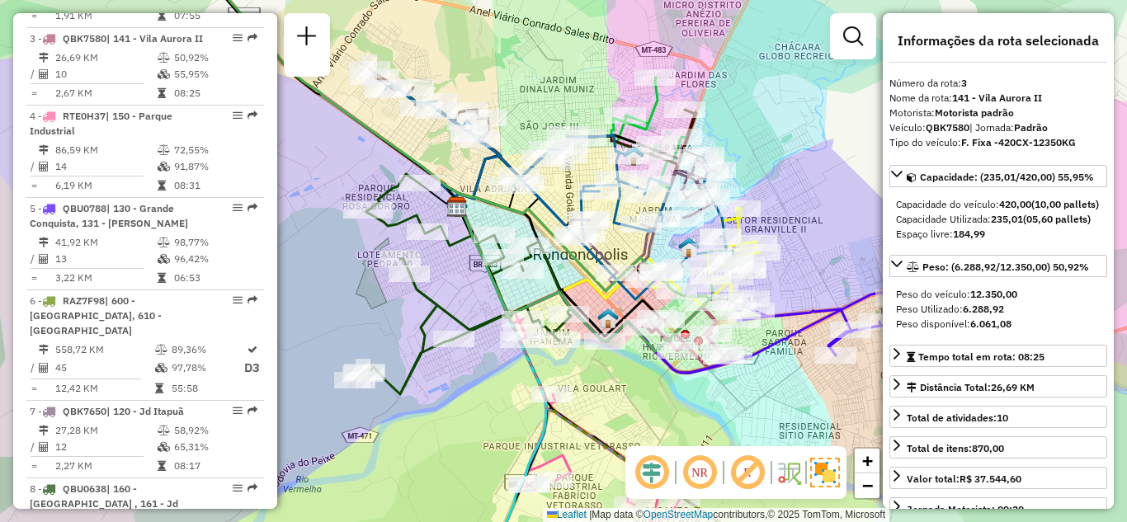
drag, startPoint x: 785, startPoint y: 198, endPoint x: 769, endPoint y: 167, distance: 35.0
click at [769, 167] on div "Janela de atendimento Grade de atendimento Capacidade Transportadoras Veículos …" at bounding box center [563, 261] width 1127 height 522
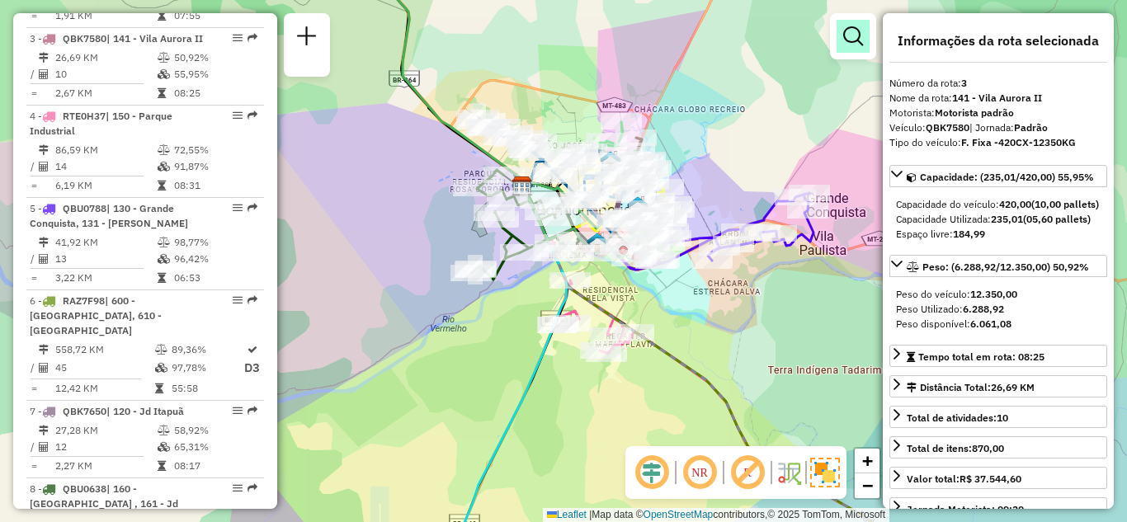
click at [840, 39] on link at bounding box center [853, 36] width 33 height 33
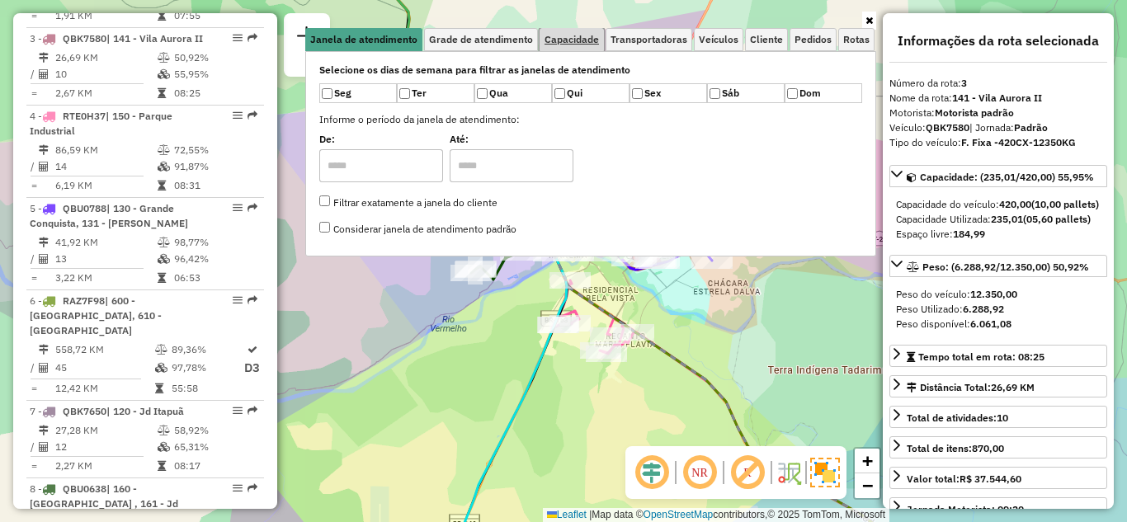
click at [564, 35] on span "Capacidade" at bounding box center [571, 40] width 54 height 10
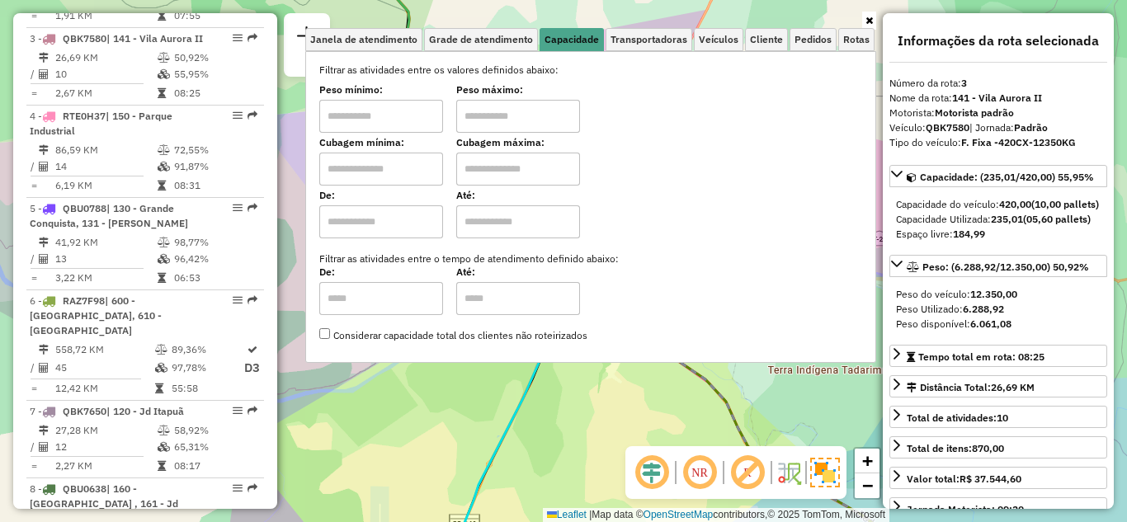
click at [384, 107] on input "text" at bounding box center [381, 116] width 124 height 33
type input "****"
click at [728, 16] on div "Limpar filtros" at bounding box center [590, 20] width 571 height 15
click at [867, 16] on icon at bounding box center [868, 21] width 7 height 10
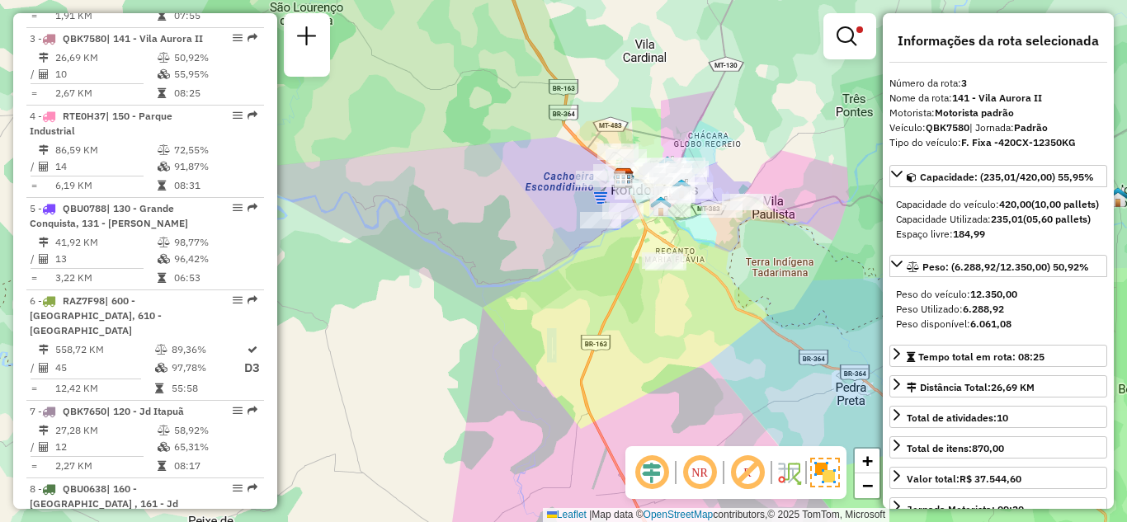
drag, startPoint x: 709, startPoint y: 268, endPoint x: 622, endPoint y: 285, distance: 88.2
click at [622, 284] on div "Limpar filtros Janela de atendimento Grade de atendimento Capacidade Transporta…" at bounding box center [563, 261] width 1127 height 522
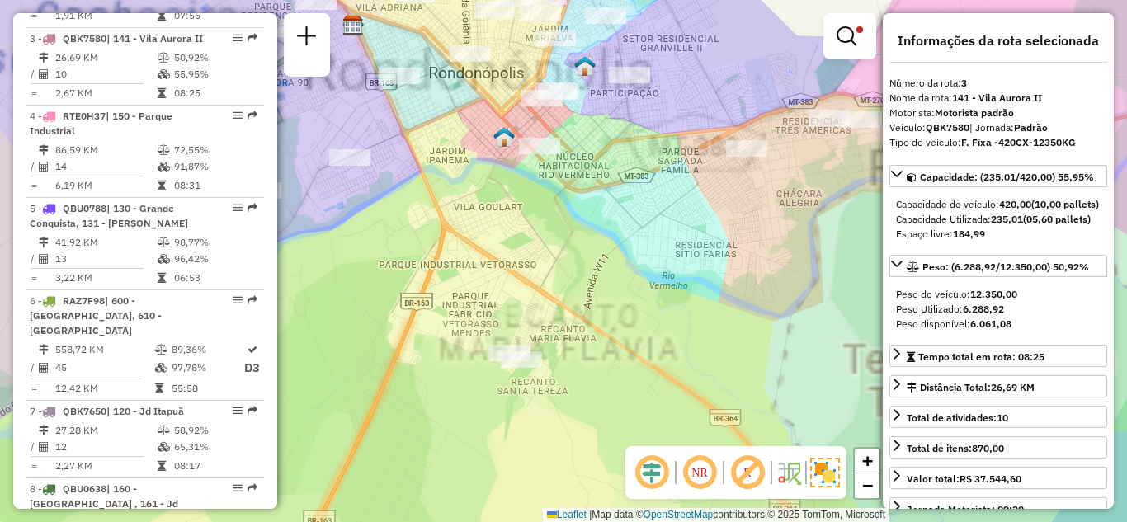
drag, startPoint x: 565, startPoint y: 245, endPoint x: 587, endPoint y: 330, distance: 87.6
click at [587, 329] on div "Limpar filtros Janela de atendimento Grade de atendimento Capacidade Transporta…" at bounding box center [563, 261] width 1127 height 522
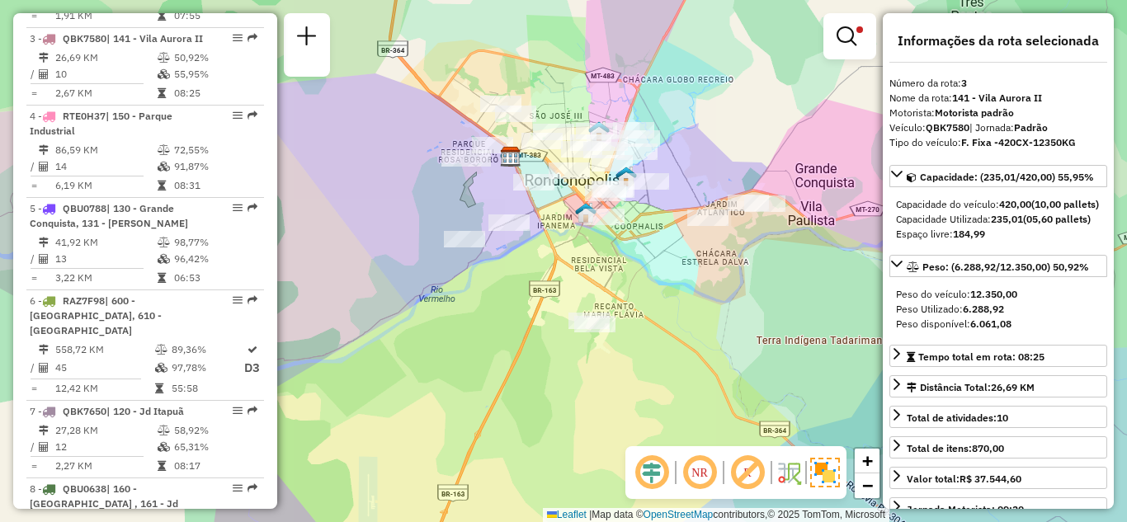
drag, startPoint x: 689, startPoint y: 283, endPoint x: 687, endPoint y: 355, distance: 71.8
click at [687, 355] on div "Limpar filtros Janela de atendimento Grade de atendimento Capacidade Transporta…" at bounding box center [563, 261] width 1127 height 522
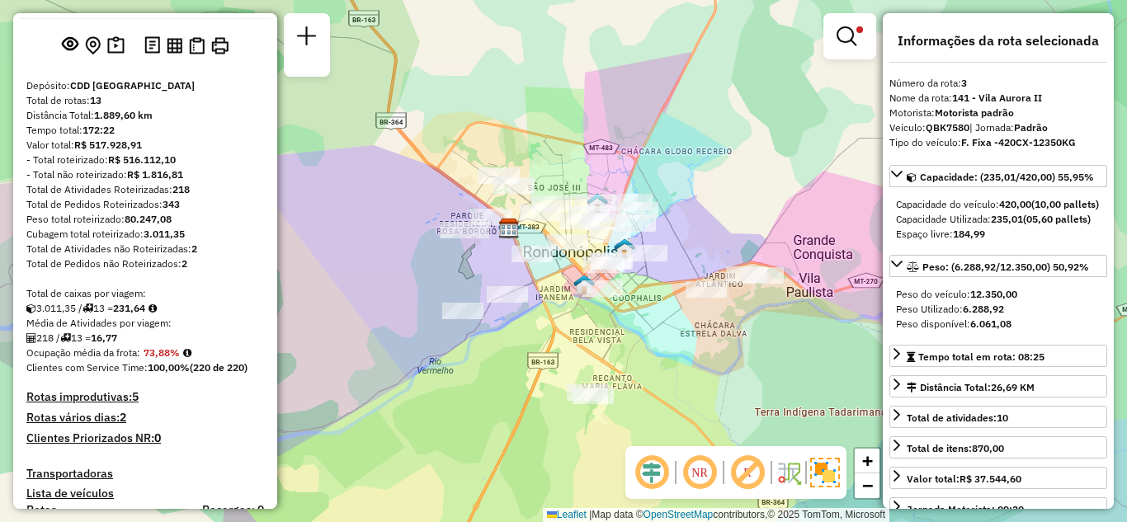
scroll to position [0, 0]
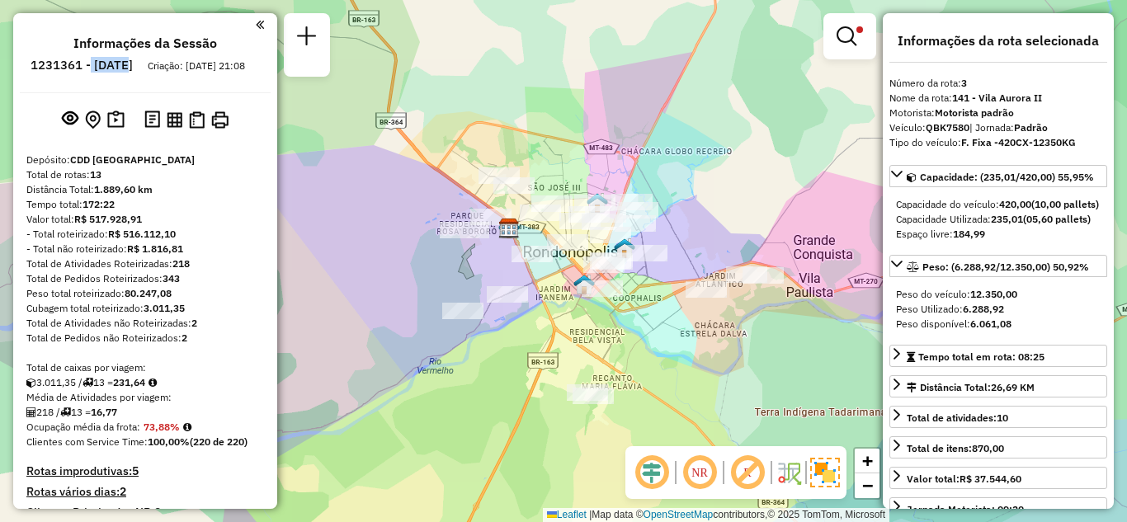
drag, startPoint x: 137, startPoint y: 66, endPoint x: 179, endPoint y: 60, distance: 42.5
click at [133, 64] on h6 "1231361 - 19/08/2025" at bounding box center [82, 65] width 102 height 15
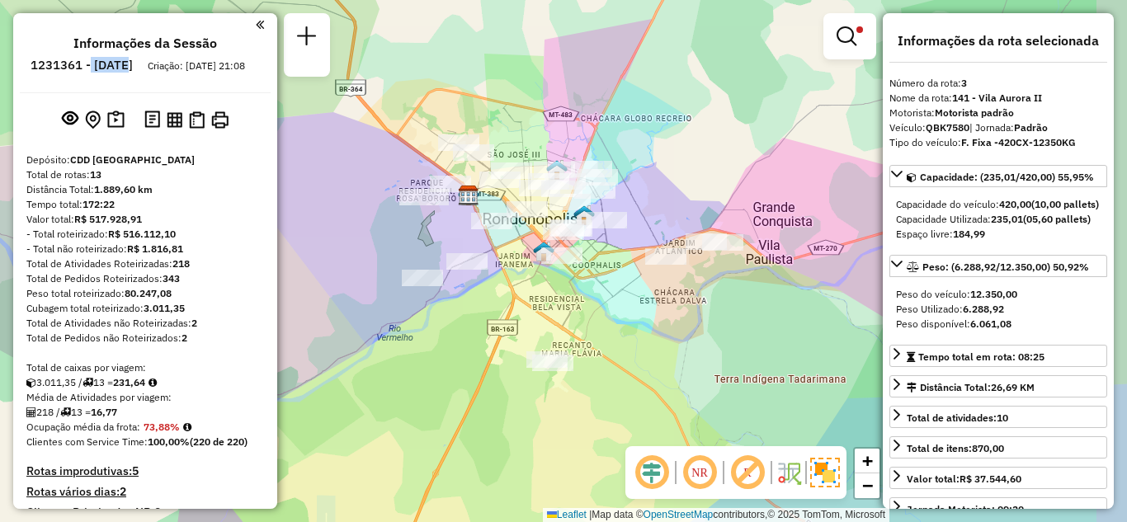
drag, startPoint x: 732, startPoint y: 391, endPoint x: 689, endPoint y: 357, distance: 54.6
click at [689, 357] on div "Limpar filtros Janela de atendimento Grade de atendimento Capacidade Transporta…" at bounding box center [563, 261] width 1127 height 522
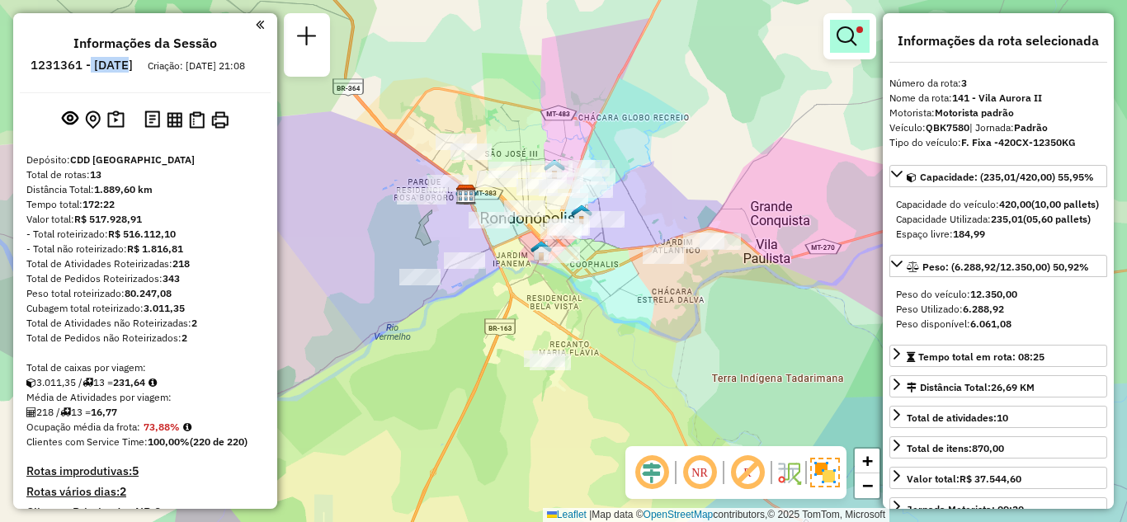
click at [850, 35] on em at bounding box center [847, 36] width 20 height 20
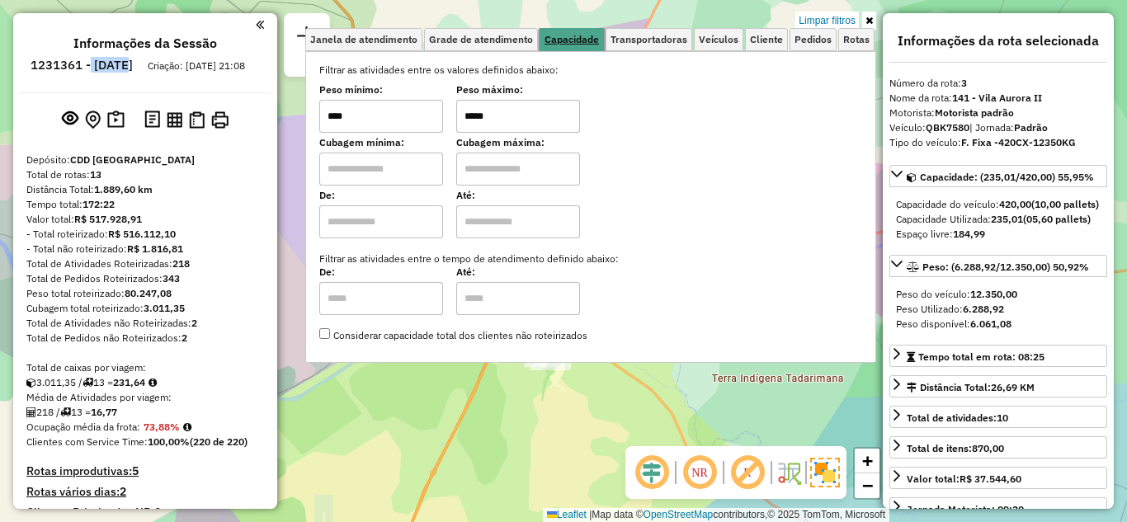
click at [566, 32] on link "Capacidade" at bounding box center [572, 40] width 64 height 24
drag, startPoint x: 502, startPoint y: 129, endPoint x: 403, endPoint y: 129, distance: 99.8
click at [403, 129] on div "Peso mínimo: **** Peso máximo: *****" at bounding box center [590, 110] width 543 height 46
type input "*****"
click at [772, 14] on div "Limpar filtros" at bounding box center [590, 20] width 571 height 15
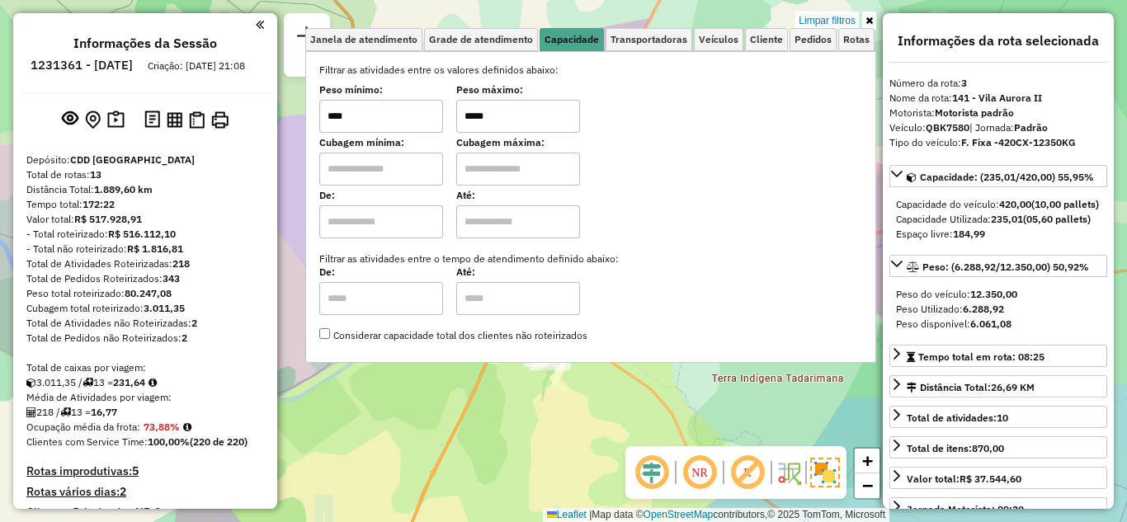
click at [870, 18] on icon at bounding box center [868, 21] width 7 height 10
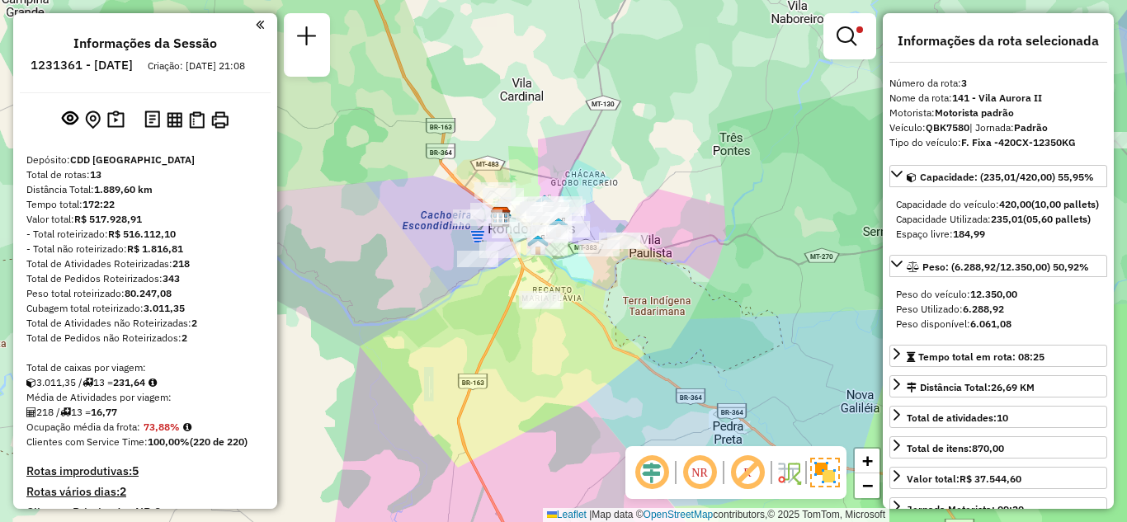
drag, startPoint x: 565, startPoint y: 287, endPoint x: 569, endPoint y: 327, distance: 39.8
click at [569, 327] on div "Rota 5 - Placa QBU0788 00705969 - GUSTAVO BALIEIRO DE Limpar filtros Janela de …" at bounding box center [563, 261] width 1127 height 522
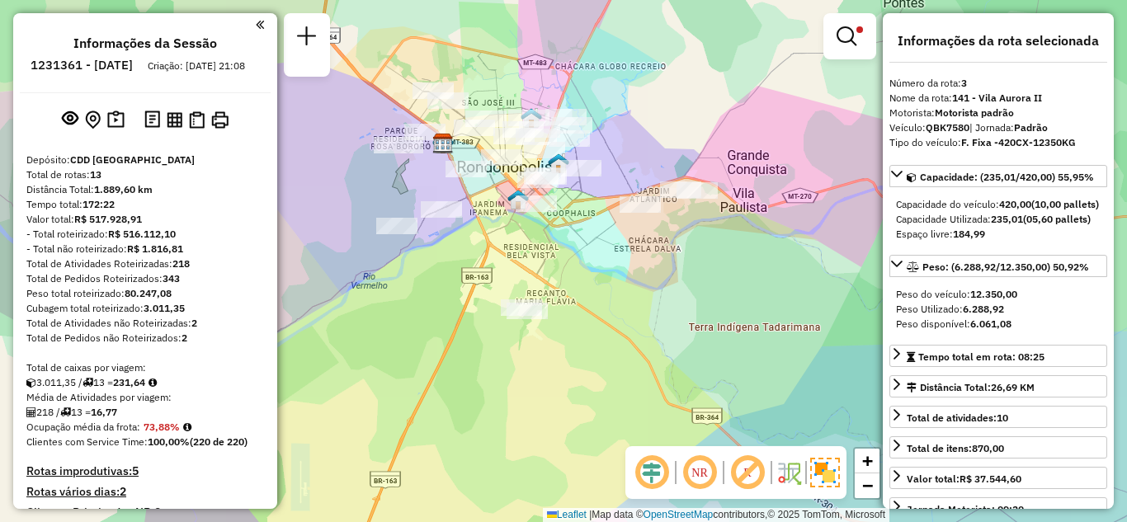
drag, startPoint x: 573, startPoint y: 309, endPoint x: 568, endPoint y: 268, distance: 40.6
click at [568, 268] on div "Limpar filtros Janela de atendimento Grade de atendimento Capacidade Transporta…" at bounding box center [563, 261] width 1127 height 522
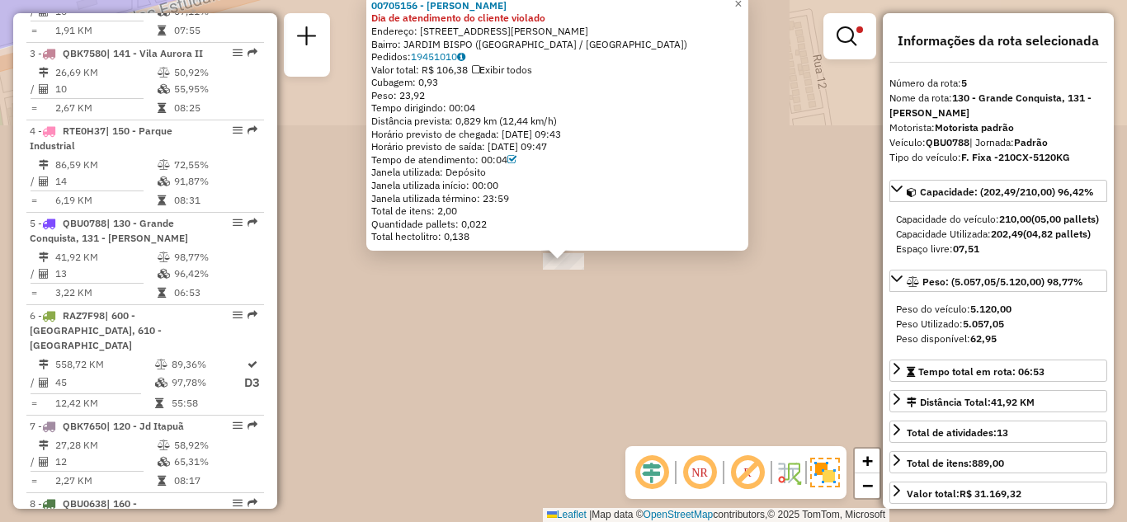
scroll to position [1002, 0]
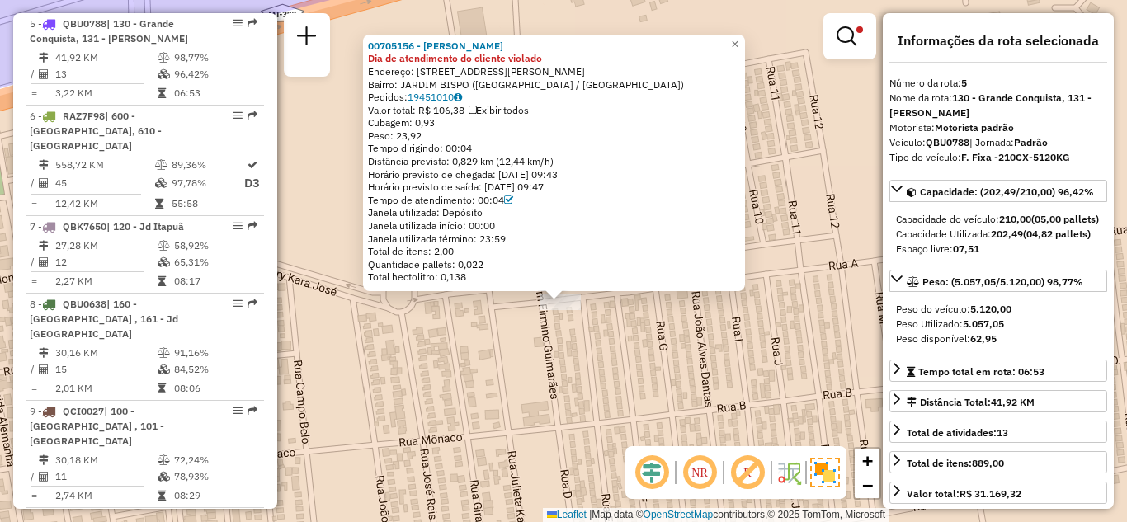
drag, startPoint x: 835, startPoint y: 144, endPoint x: 816, endPoint y: 196, distance: 56.1
click at [819, 196] on div "00705156 - ROSIMAR SOUZA LIMA D Dia de atendimento do cliente violado Endereço:…" at bounding box center [563, 261] width 1127 height 522
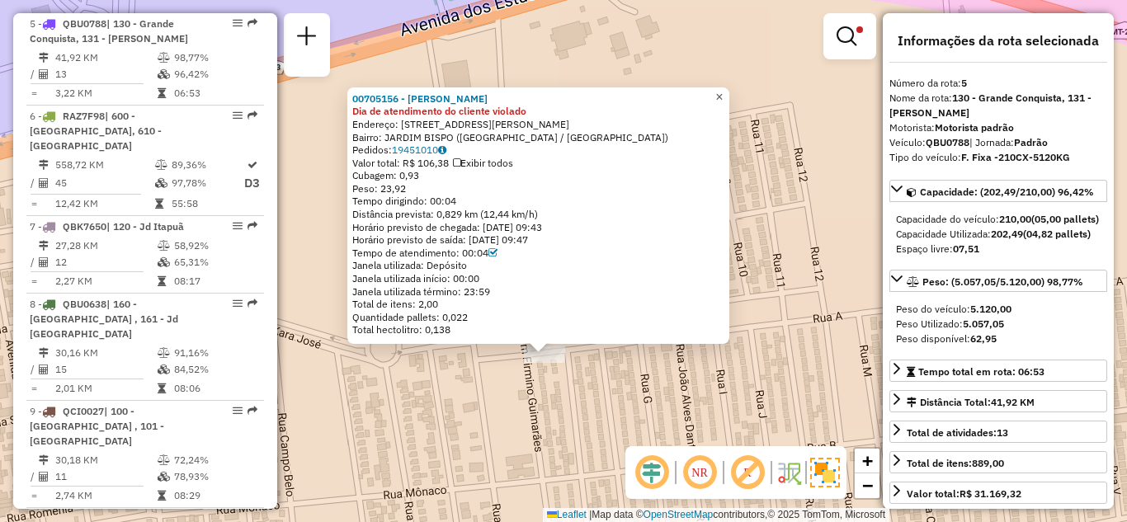
click at [723, 93] on span "×" at bounding box center [718, 97] width 7 height 14
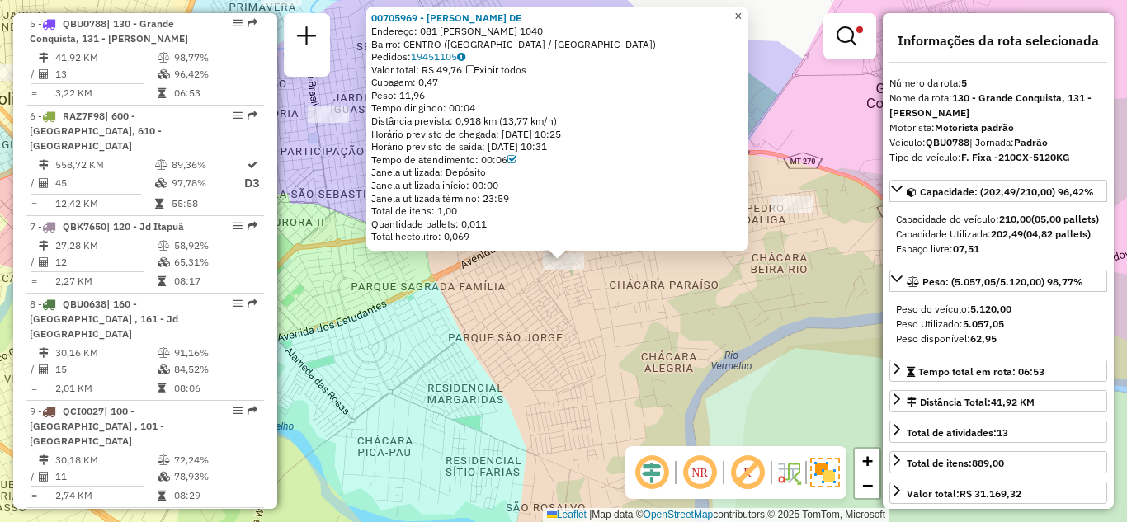
click at [742, 9] on span "×" at bounding box center [737, 16] width 7 height 14
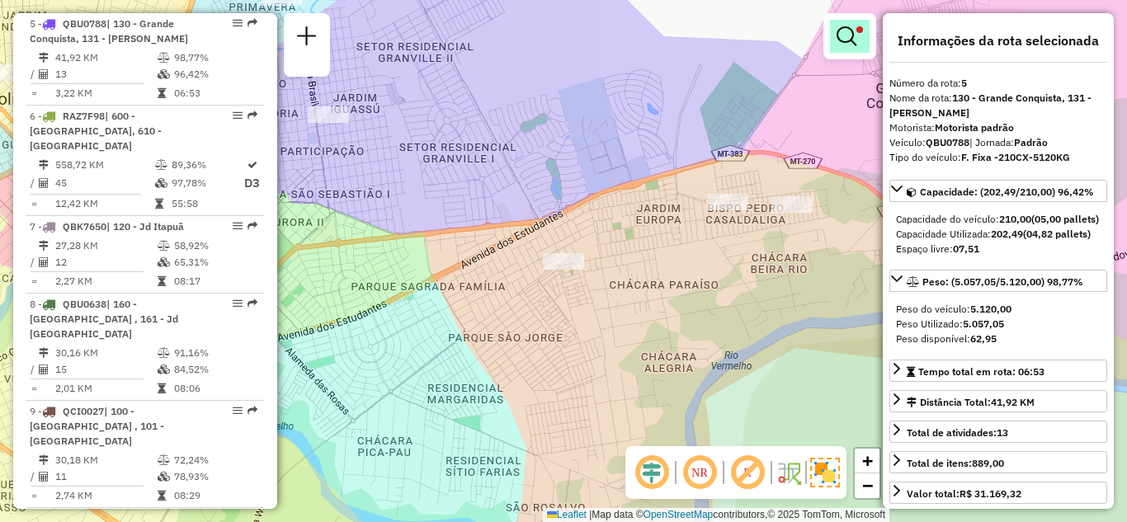
click at [857, 31] on span at bounding box center [859, 29] width 7 height 7
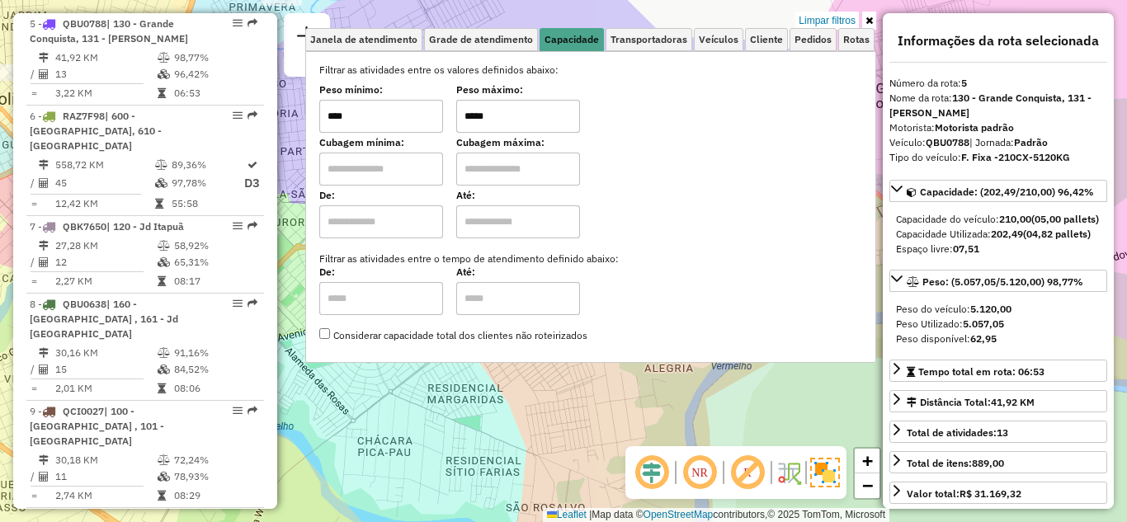
click at [389, 130] on input "****" at bounding box center [381, 116] width 124 height 33
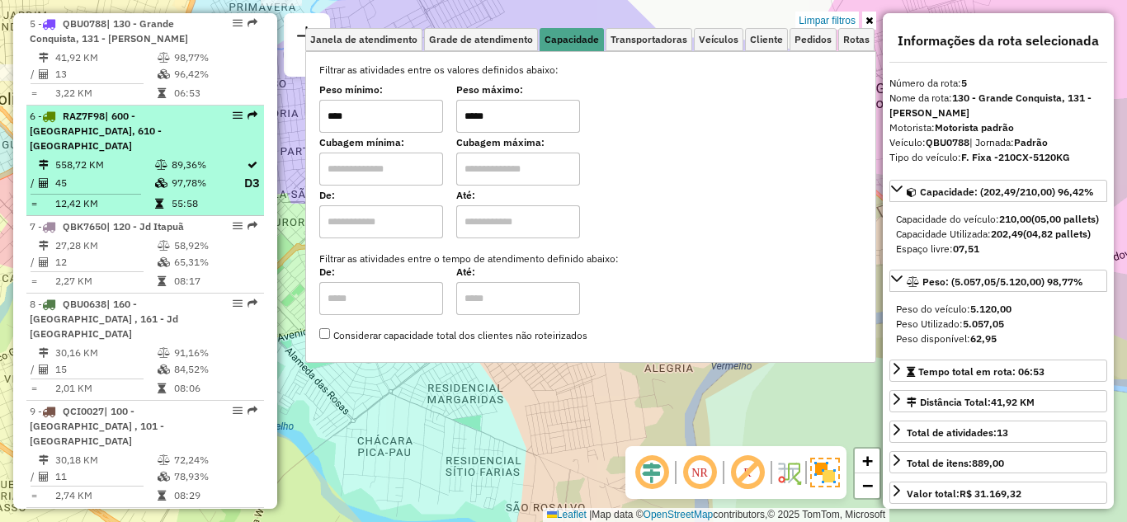
drag, startPoint x: 374, startPoint y: 117, endPoint x: 243, endPoint y: 109, distance: 130.6
click at [247, 109] on hb-router-mapa "Informações da Sessão 1231361 - 19/08/2025 Criação: 18/08/2025 21:08 Depósito: …" at bounding box center [563, 261] width 1127 height 522
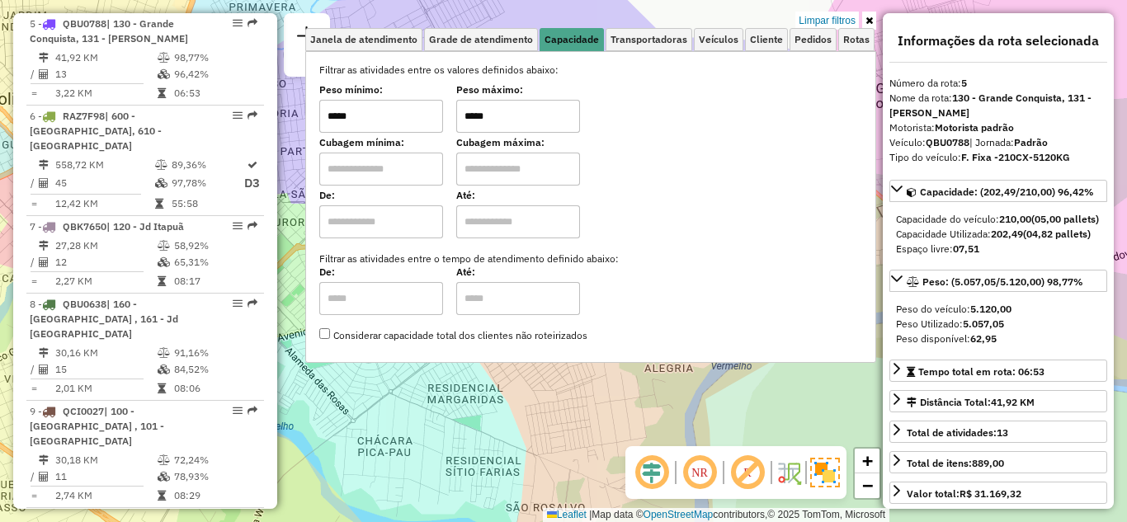
click at [873, 21] on link at bounding box center [869, 21] width 14 height 18
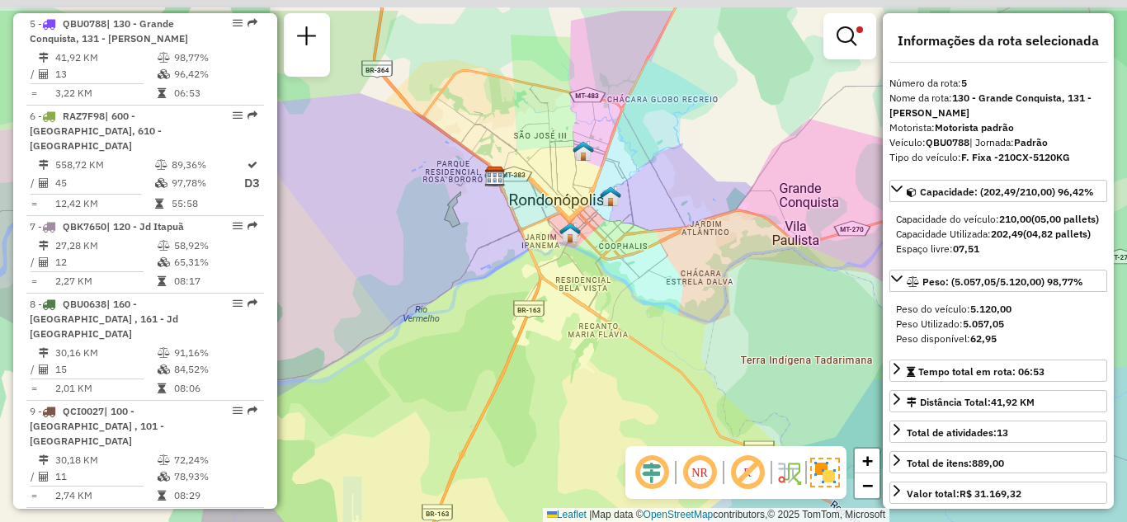
drag, startPoint x: 606, startPoint y: 220, endPoint x: 648, endPoint y: 327, distance: 114.4
click at [648, 327] on div "Limpar filtros Janela de atendimento Grade de atendimento Capacidade Transporta…" at bounding box center [563, 261] width 1127 height 522
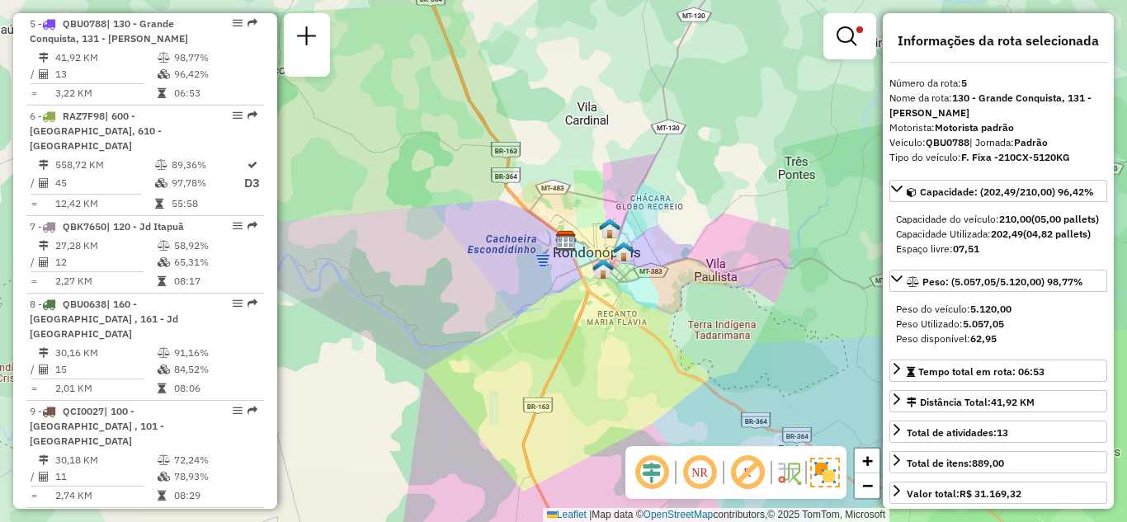
drag, startPoint x: 659, startPoint y: 325, endPoint x: 544, endPoint y: 225, distance: 152.0
click at [549, 234] on div "Limpar filtros Janela de atendimento Grade de atendimento Capacidade Transporta…" at bounding box center [563, 261] width 1127 height 522
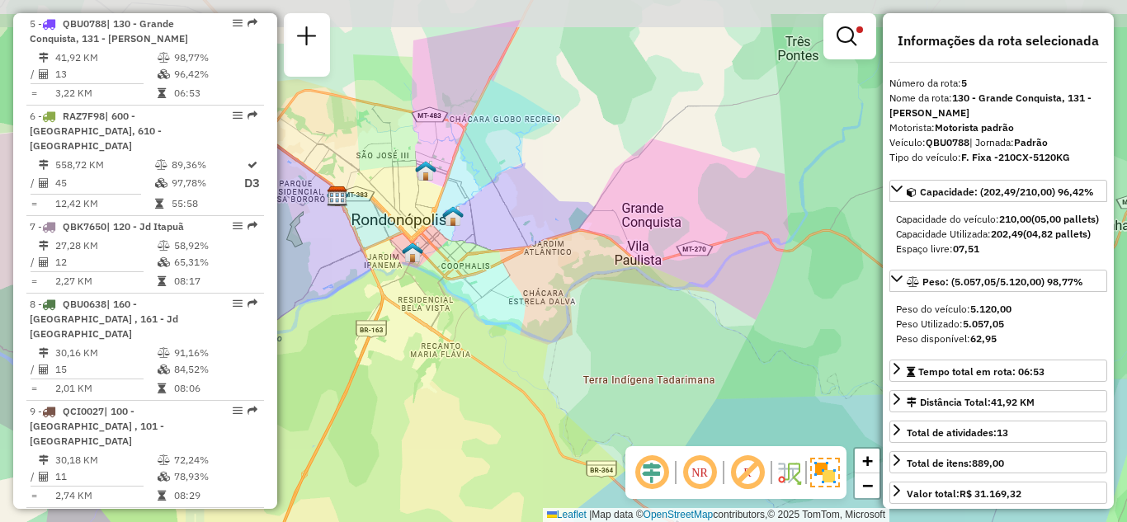
drag, startPoint x: 653, startPoint y: 219, endPoint x: 686, endPoint y: 262, distance: 54.8
click at [686, 262] on div "Limpar filtros Janela de atendimento Grade de atendimento Capacidade Transporta…" at bounding box center [563, 261] width 1127 height 522
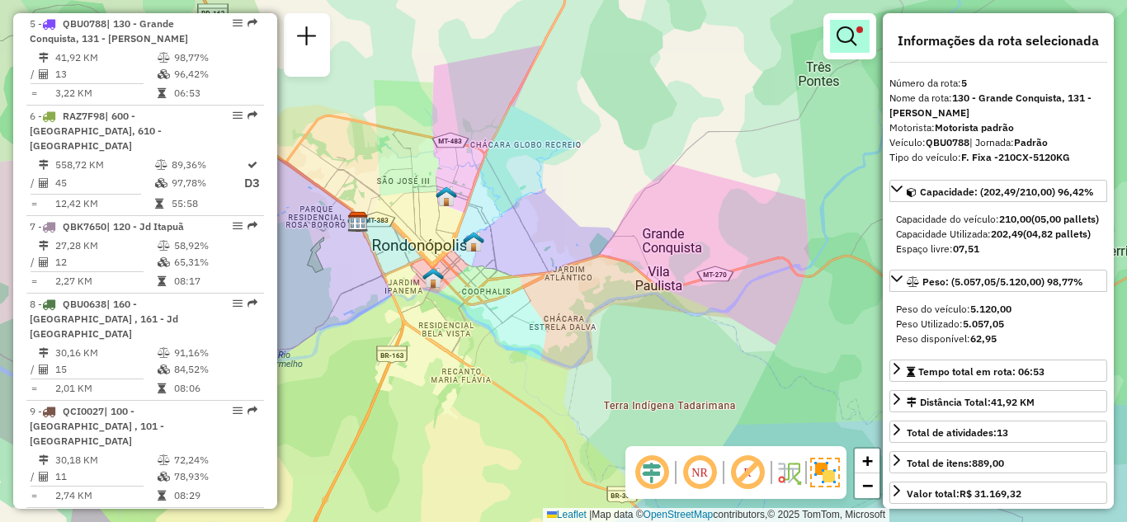
click at [845, 29] on em at bounding box center [847, 36] width 20 height 20
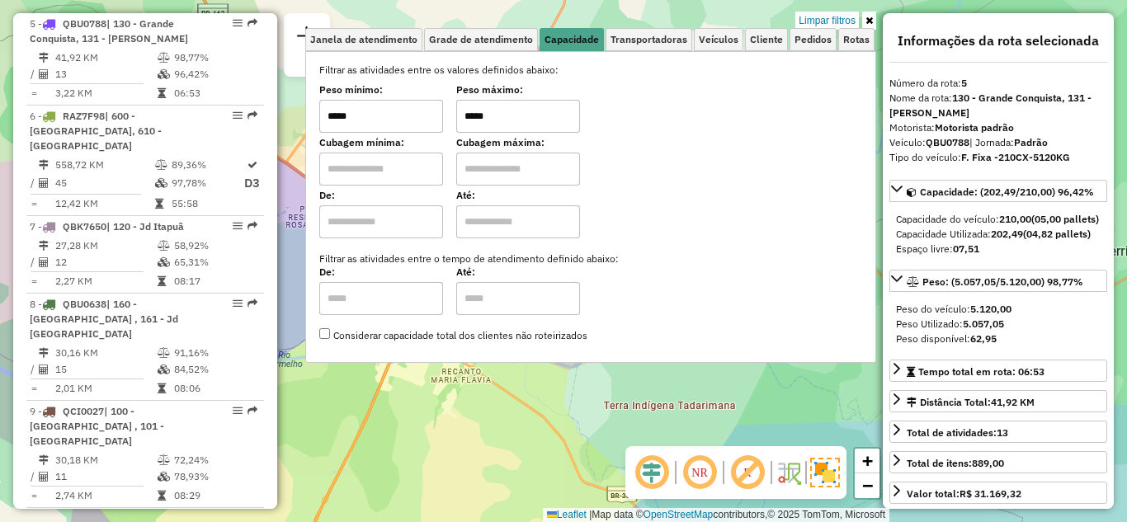
drag, startPoint x: 365, startPoint y: 115, endPoint x: 303, endPoint y: 118, distance: 61.9
click at [304, 117] on div "Limpar filtros Janela de atendimento Grade de atendimento Capacidade Transporta…" at bounding box center [563, 261] width 1127 height 522
type input "****"
click at [351, 103] on div "Peso mínimo: **** Peso máximo: *****" at bounding box center [590, 110] width 543 height 46
type input "******"
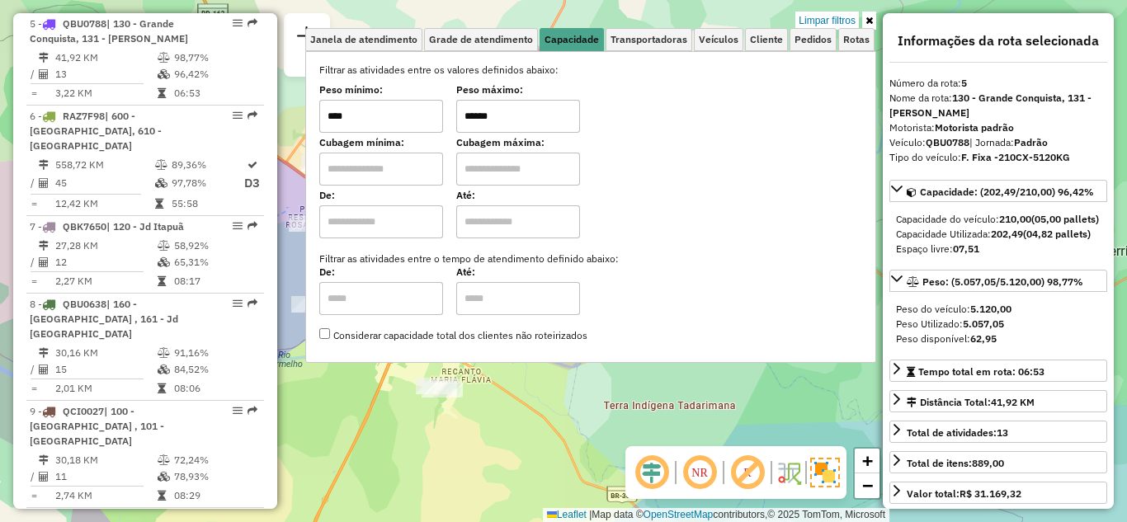
click at [716, 19] on div "Limpar filtros" at bounding box center [590, 20] width 571 height 15
click at [873, 19] on link at bounding box center [869, 21] width 14 height 18
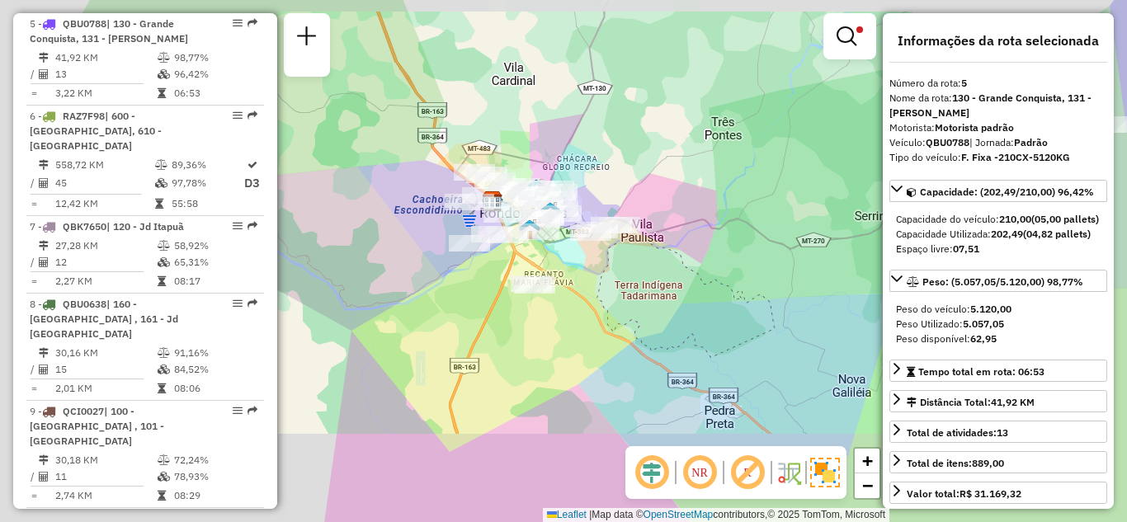
drag, startPoint x: 670, startPoint y: 197, endPoint x: 684, endPoint y: 196, distance: 14.1
click at [684, 196] on div "Limpar filtros Janela de atendimento Grade de atendimento Capacidade Transporta…" at bounding box center [563, 261] width 1127 height 522
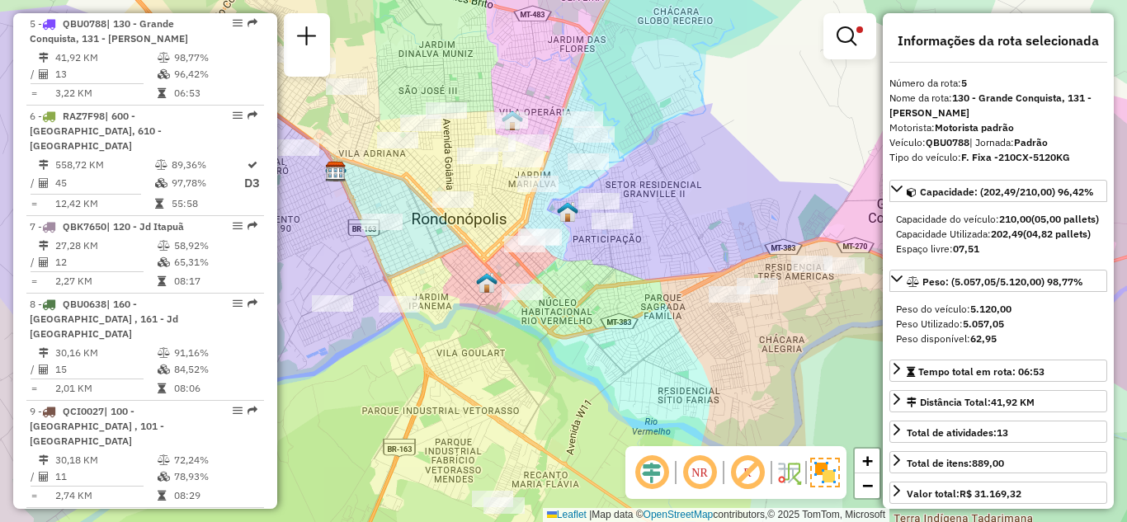
drag, startPoint x: 643, startPoint y: 181, endPoint x: 687, endPoint y: 260, distance: 90.1
click at [686, 260] on div "Limpar filtros Janela de atendimento Grade de atendimento Capacidade Transporta…" at bounding box center [563, 261] width 1127 height 522
